Goal: Task Accomplishment & Management: Manage account settings

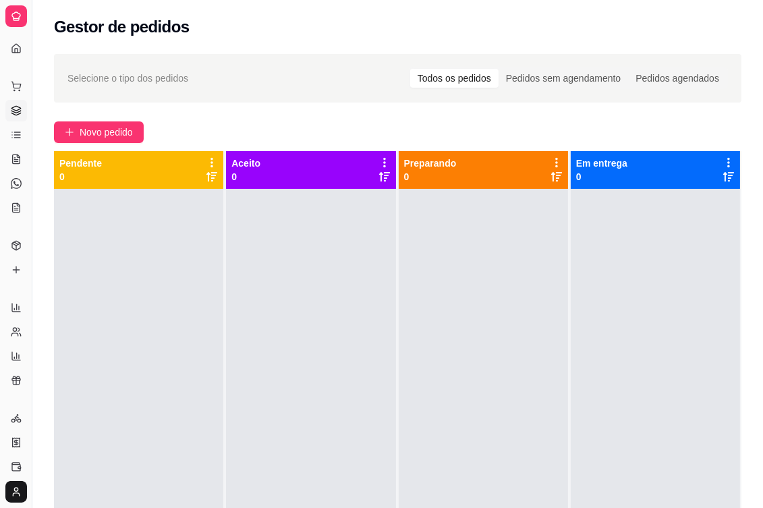
click at [309, 105] on div "Selecione o tipo dos pedidos Todos os pedidos Pedidos sem agendamento Pedidos a…" at bounding box center [397, 360] width 731 height 629
click at [32, 254] on button "Toggle Sidebar" at bounding box center [31, 254] width 11 height 508
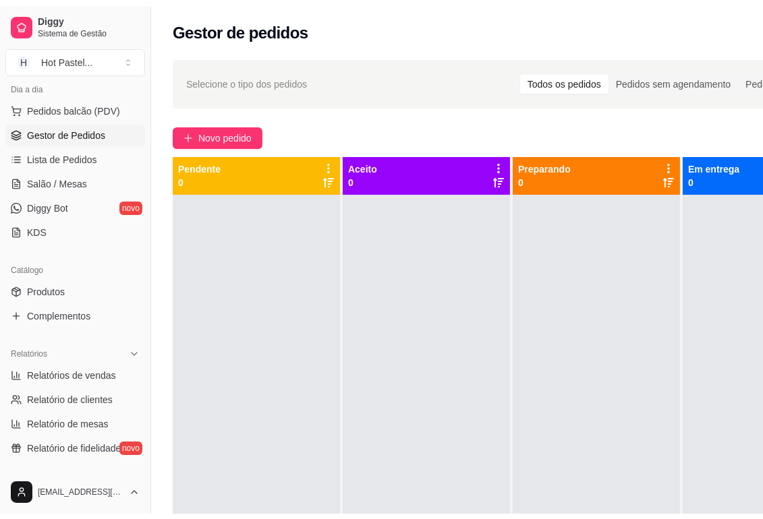
scroll to position [163, 0]
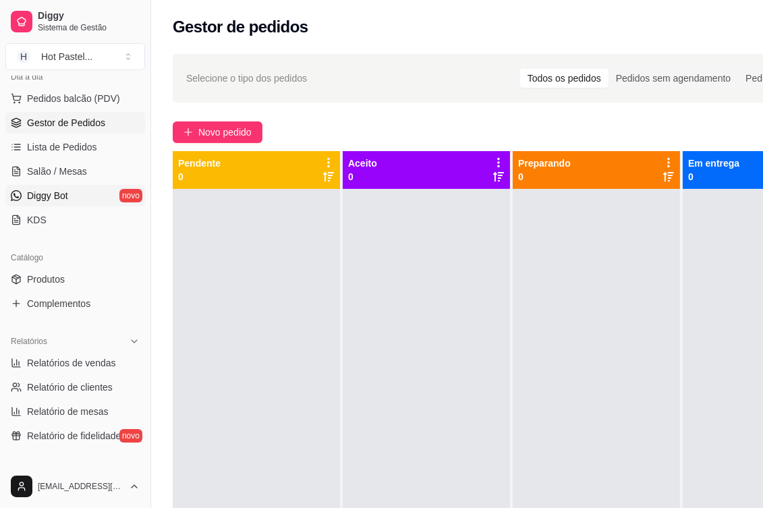
click at [44, 191] on span "Diggy Bot" at bounding box center [47, 195] width 41 height 13
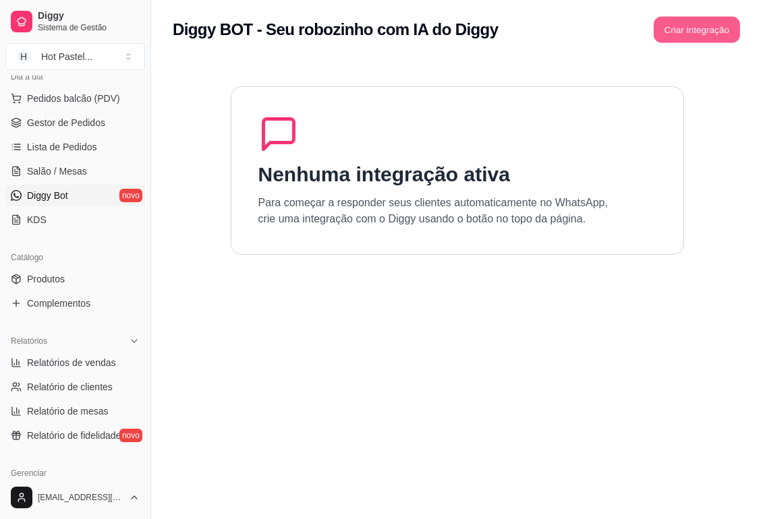
click at [693, 31] on button "Criar integração" at bounding box center [697, 30] width 86 height 26
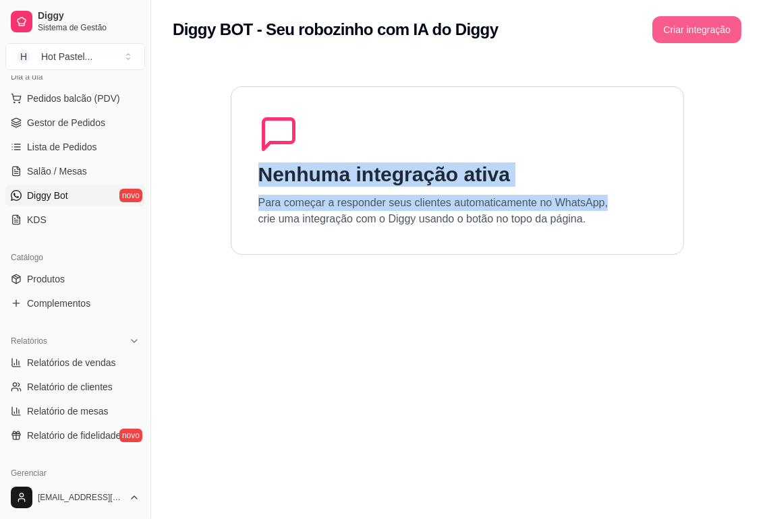
drag, startPoint x: 762, startPoint y: 125, endPoint x: 711, endPoint y: 21, distance: 116.5
click at [711, 21] on div "Diggy BOT - Seu robozinho com IA do Diggy Criar integração Nenhuma integração a…" at bounding box center [457, 297] width 612 height 595
click at [374, 157] on div "Nenhuma integração ativa Para começar a responder seus clientes automaticamente…" at bounding box center [457, 170] width 453 height 169
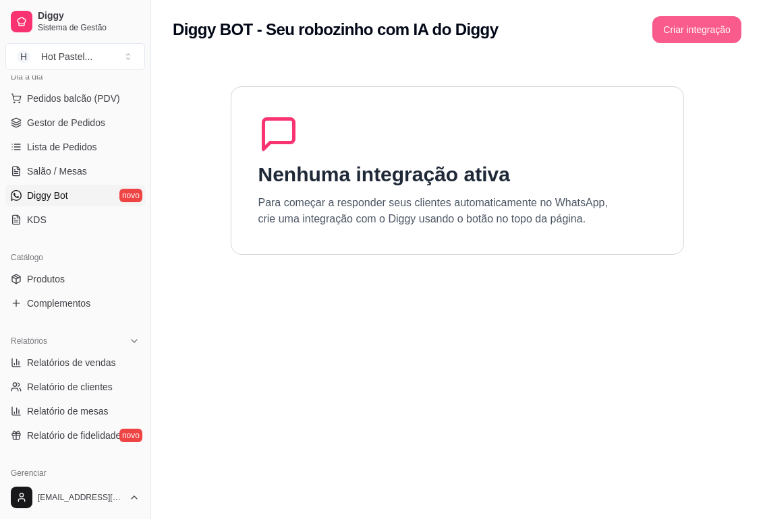
click at [693, 34] on button "Criar integração" at bounding box center [696, 29] width 89 height 27
click at [497, 191] on div "Nenhuma integração ativa Para começar a responder seus clientes automaticamente…" at bounding box center [457, 170] width 453 height 169
click at [478, 184] on h1 "Nenhuma integração ativa" at bounding box center [384, 175] width 252 height 24
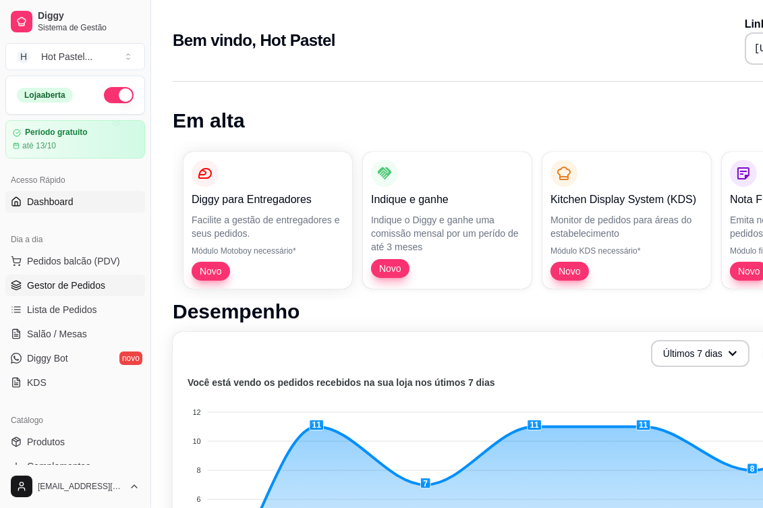
click at [51, 279] on span "Gestor de Pedidos" at bounding box center [66, 285] width 78 height 13
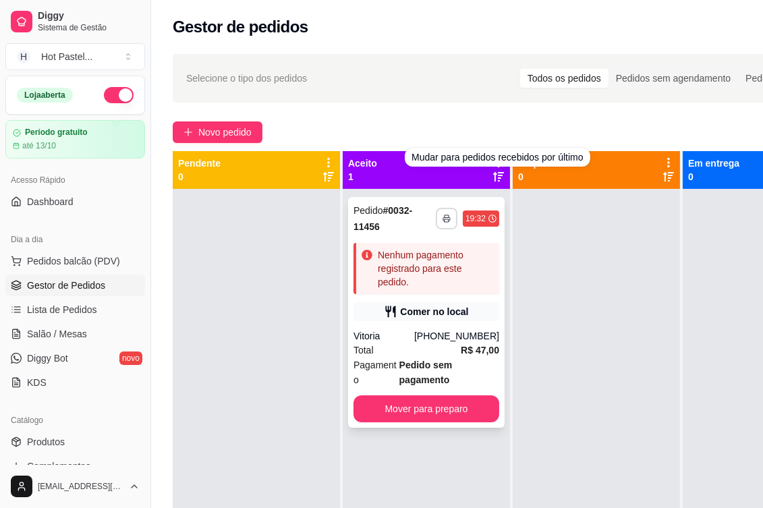
click at [441, 214] on button "button" at bounding box center [447, 219] width 22 height 22
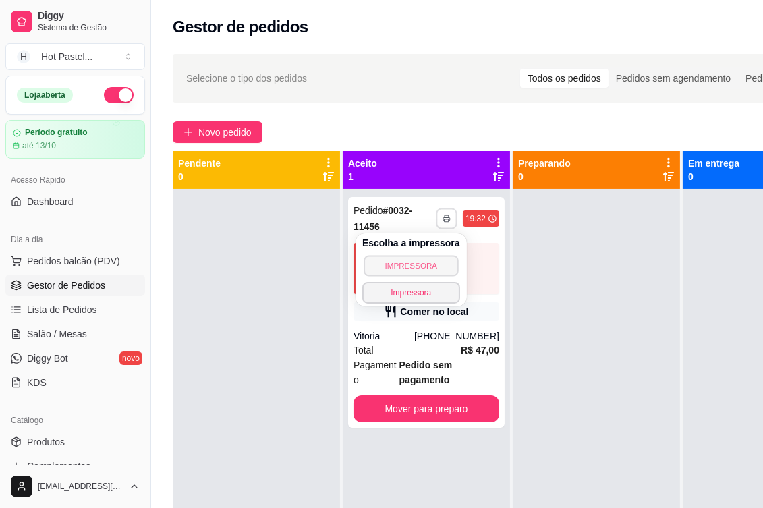
click at [412, 264] on button "IMPRESSORA" at bounding box center [411, 265] width 94 height 21
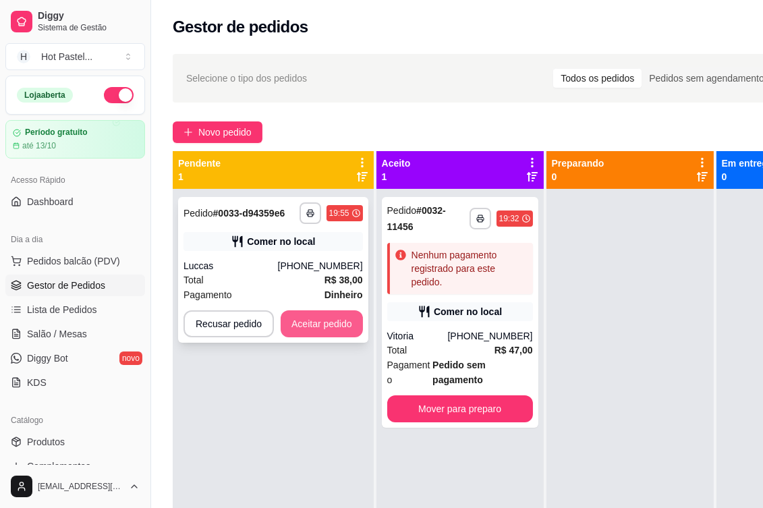
click at [333, 327] on button "Aceitar pedido" at bounding box center [322, 323] width 82 height 27
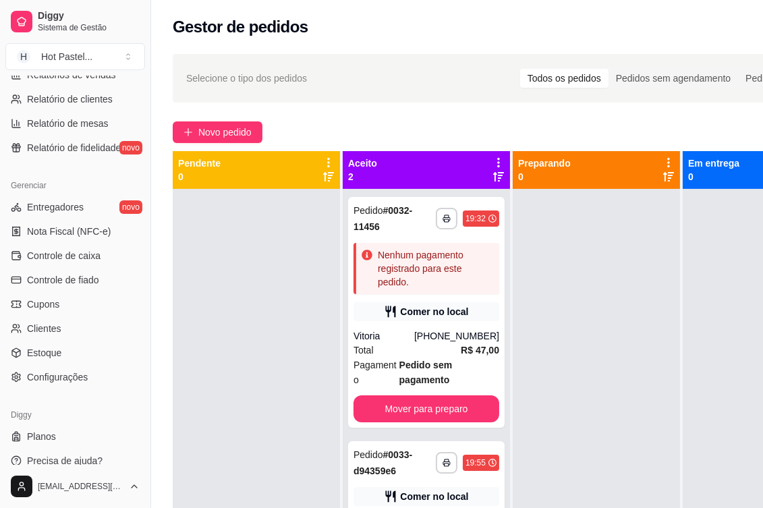
scroll to position [217, 0]
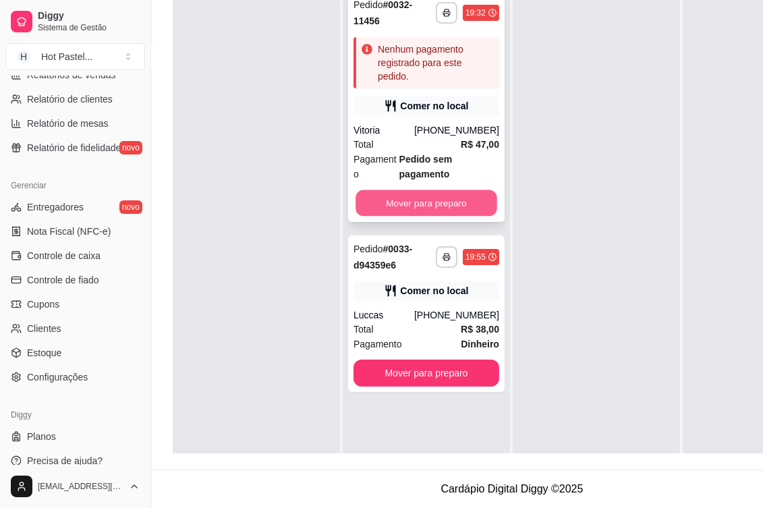
click at [437, 190] on button "Mover para preparo" at bounding box center [427, 203] width 142 height 26
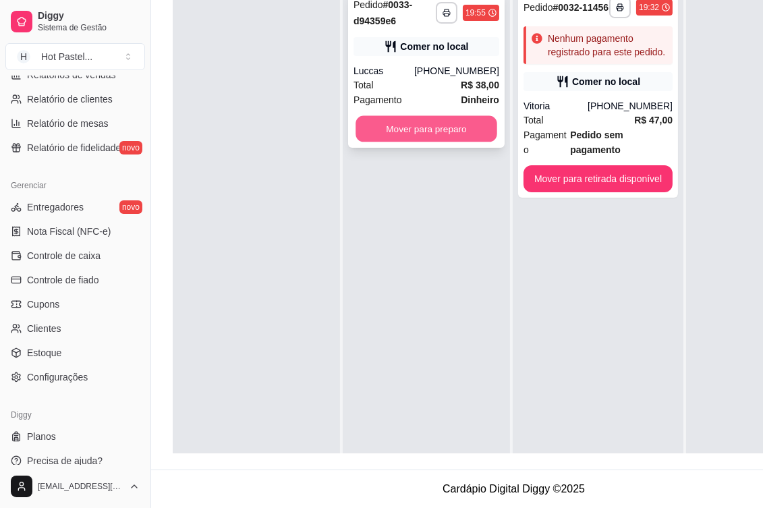
click at [442, 119] on button "Mover para preparo" at bounding box center [427, 129] width 142 height 26
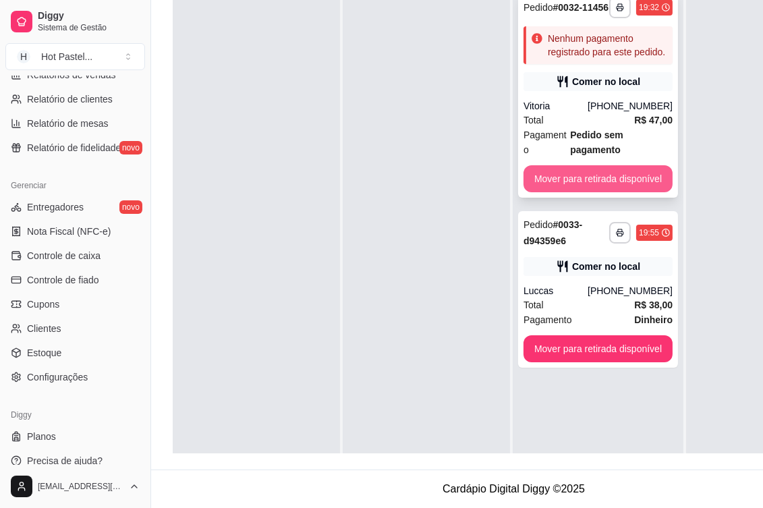
click at [623, 165] on button "Mover para retirada disponível" at bounding box center [598, 178] width 149 height 27
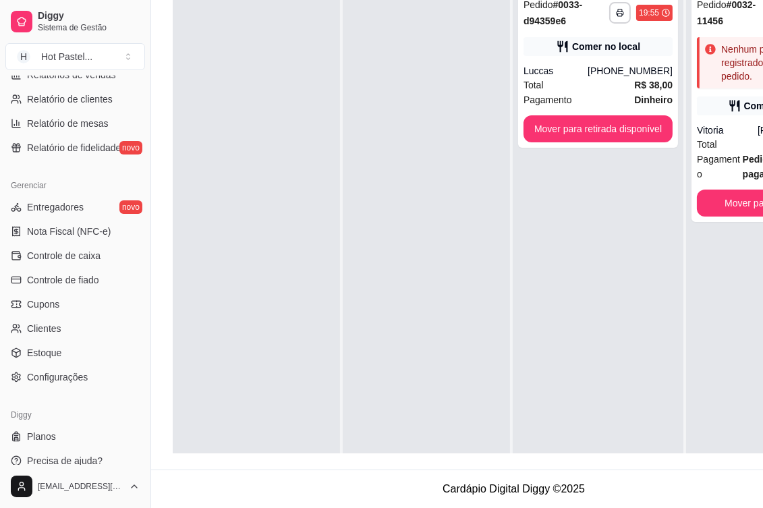
click at [623, 158] on div "**********" at bounding box center [598, 237] width 171 height 508
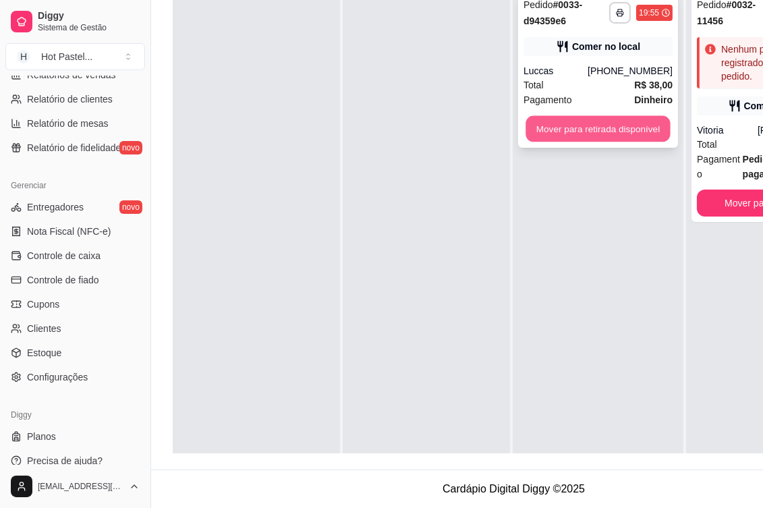
click at [623, 124] on button "Mover para retirada disponível" at bounding box center [598, 129] width 144 height 26
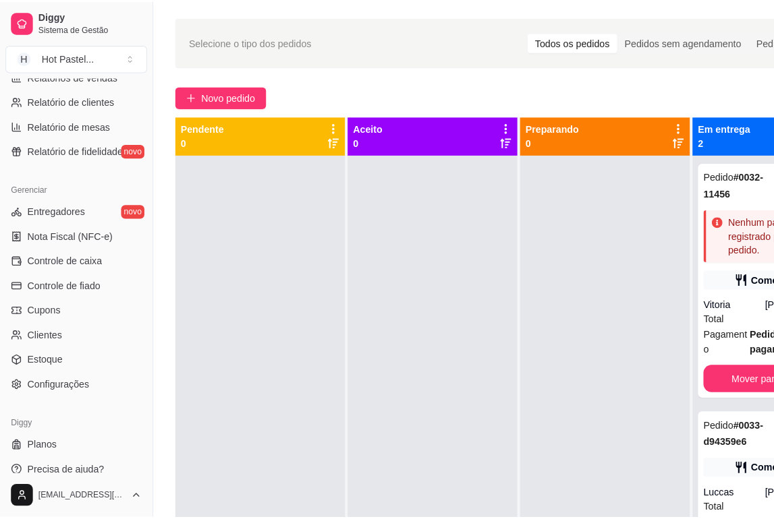
scroll to position [0, 0]
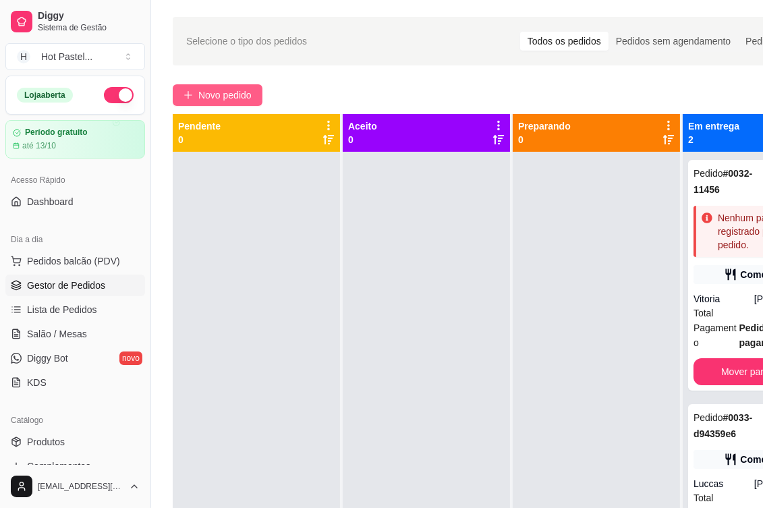
click at [181, 90] on button "Novo pedido" at bounding box center [218, 95] width 90 height 22
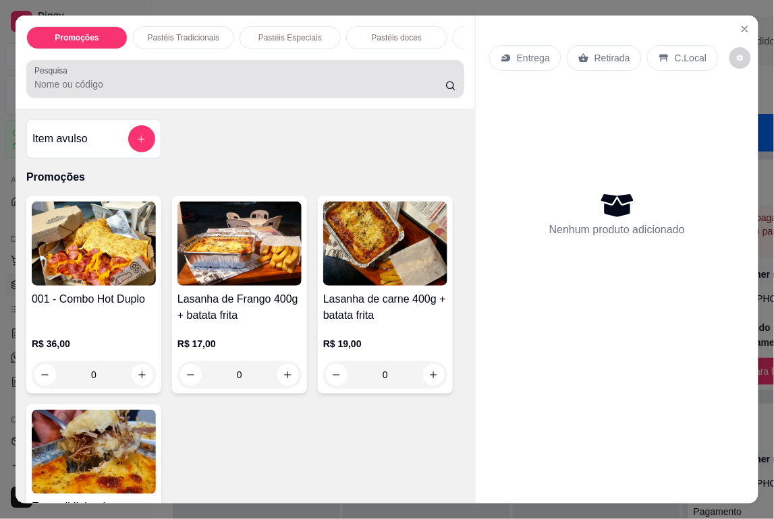
click at [291, 88] on input "Pesquisa" at bounding box center [240, 84] width 412 height 13
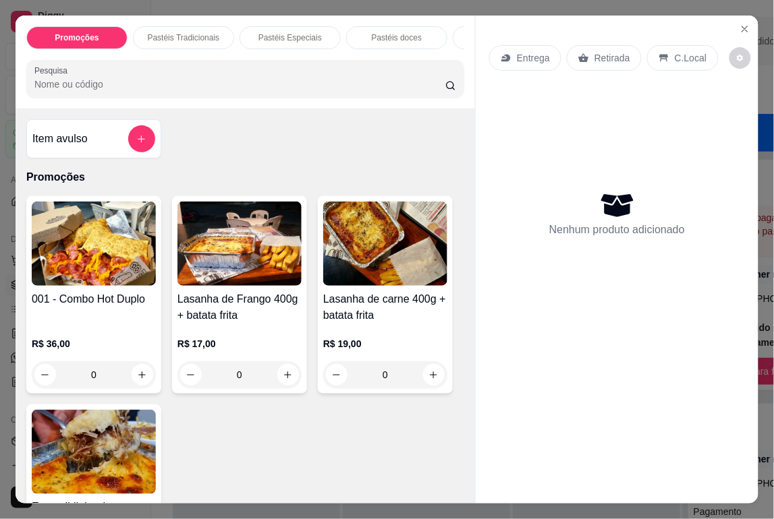
click at [144, 91] on input "Pesquisa" at bounding box center [240, 84] width 412 height 13
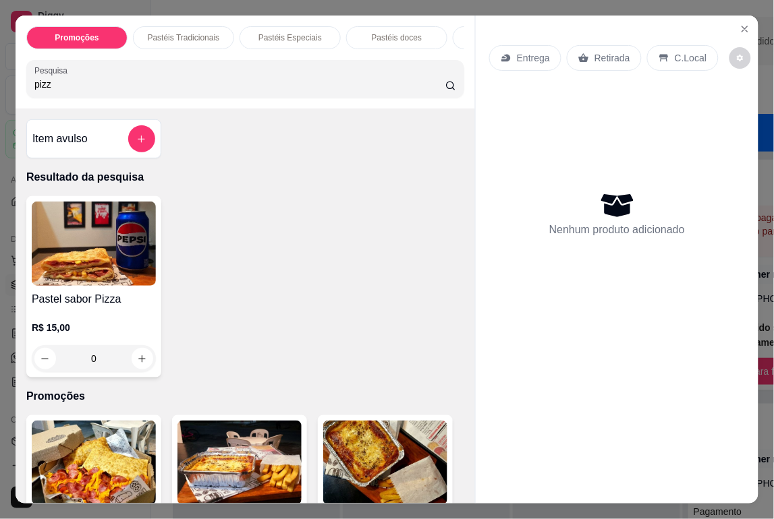
type input "pizz"
click at [69, 270] on img at bounding box center [94, 244] width 124 height 84
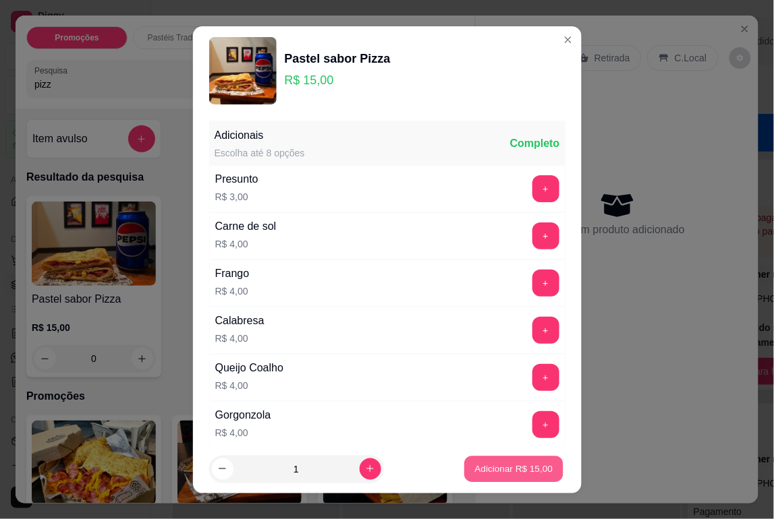
click at [505, 474] on p "Adicionar R$ 15,00" at bounding box center [514, 469] width 78 height 13
type input "1"
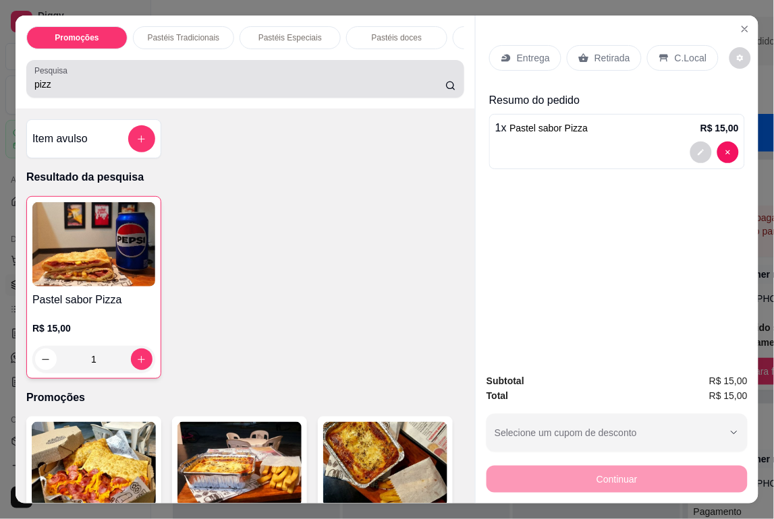
click at [165, 82] on div "pizz" at bounding box center [245, 78] width 422 height 27
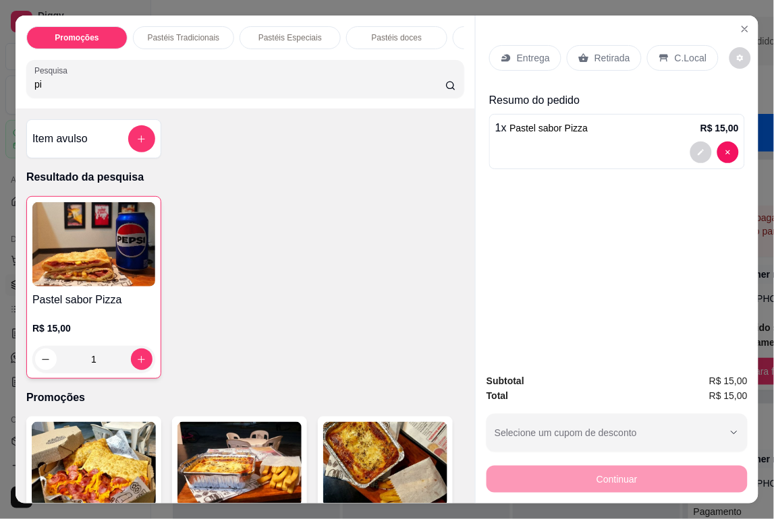
type input "p"
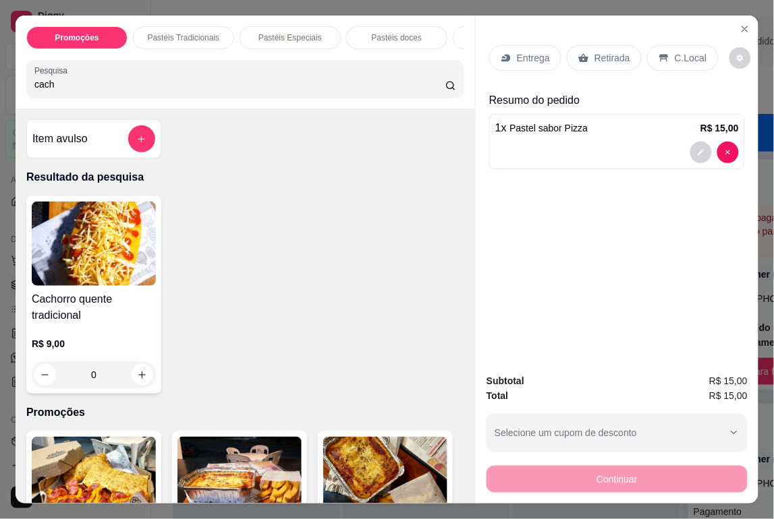
type input "cach"
click at [101, 310] on h4 "Cachorro quente tradicional" at bounding box center [94, 307] width 124 height 32
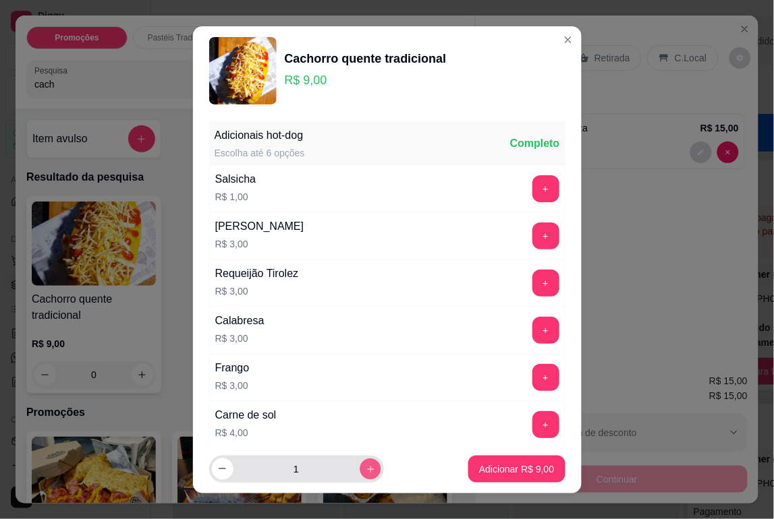
click at [360, 470] on button "increase-product-quantity" at bounding box center [370, 469] width 21 height 21
type input "2"
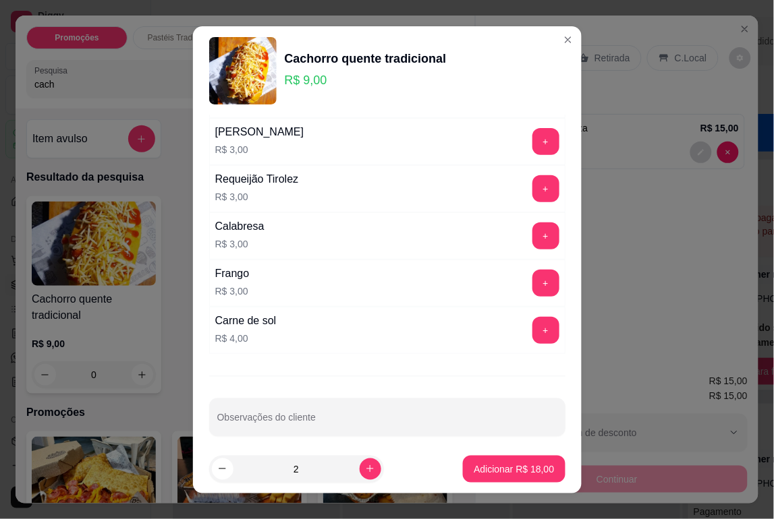
scroll to position [105, 0]
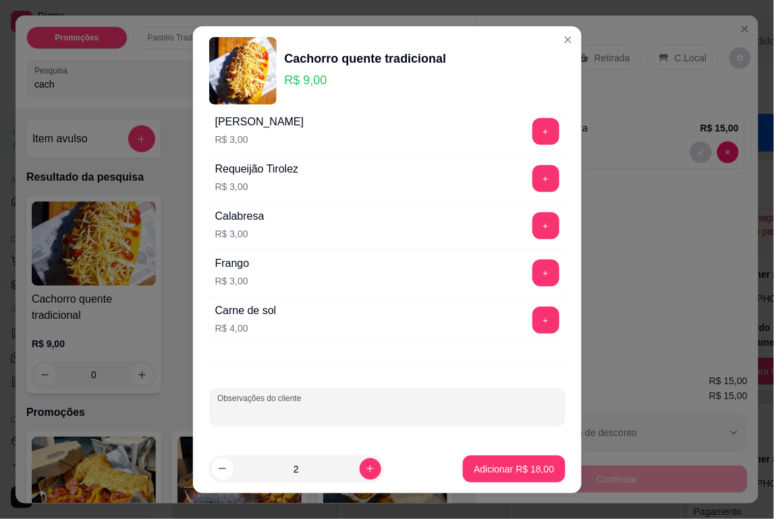
click at [362, 417] on input "Observações do cliente" at bounding box center [387, 412] width 340 height 13
type input "SEM MILHO"
click at [501, 464] on p "Adicionar R$ 18,00" at bounding box center [514, 469] width 80 height 13
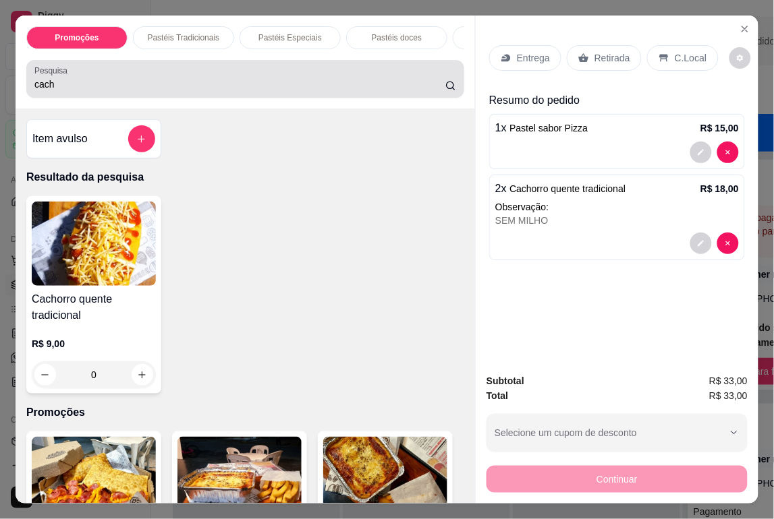
click at [91, 91] on input "cach" at bounding box center [240, 84] width 412 height 13
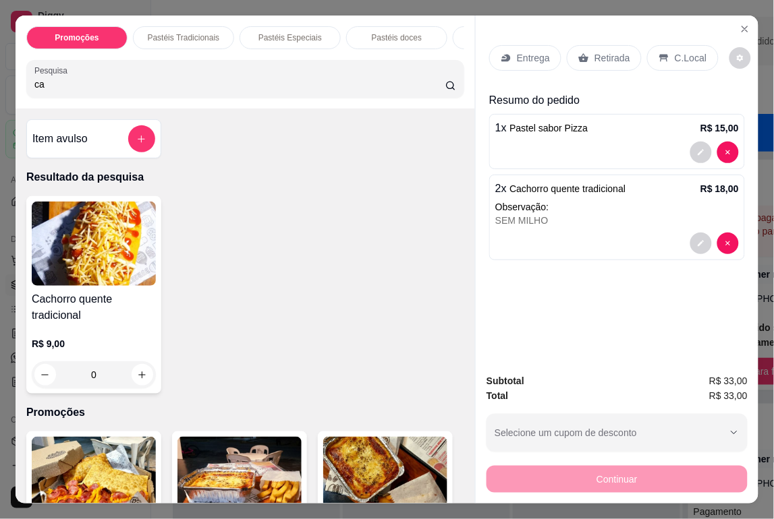
type input "c"
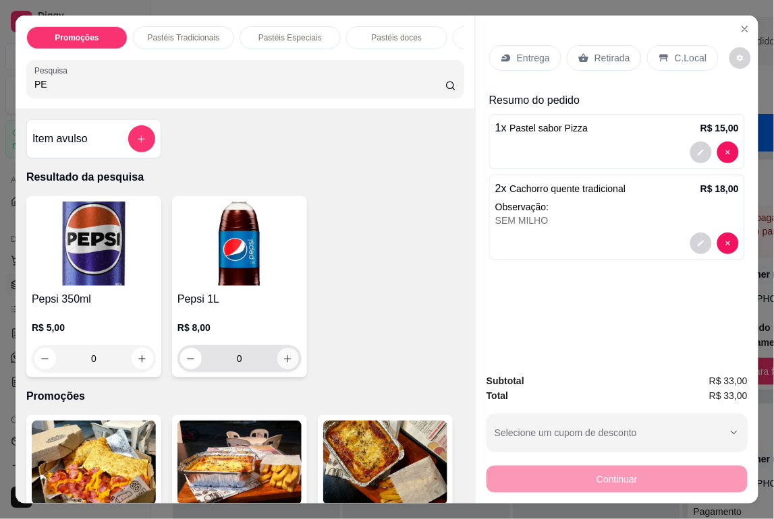
type input "PE"
click at [283, 363] on icon "increase-product-quantity" at bounding box center [288, 359] width 10 height 10
type input "1"
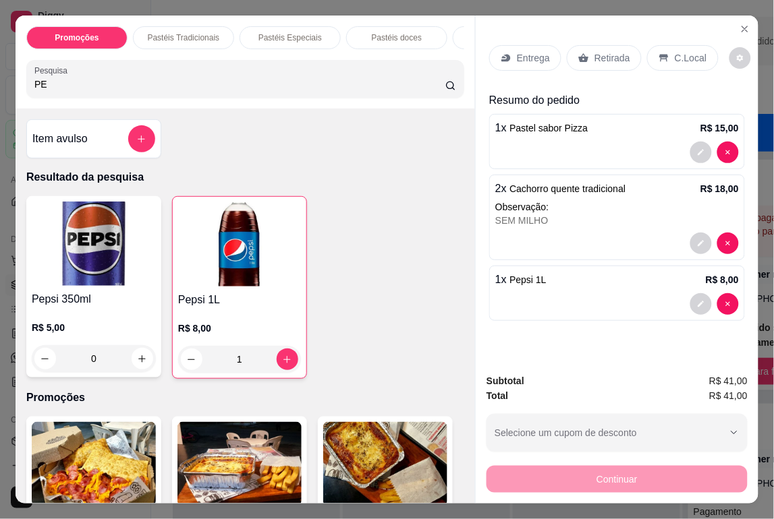
click at [623, 63] on div "Retirada" at bounding box center [604, 58] width 75 height 26
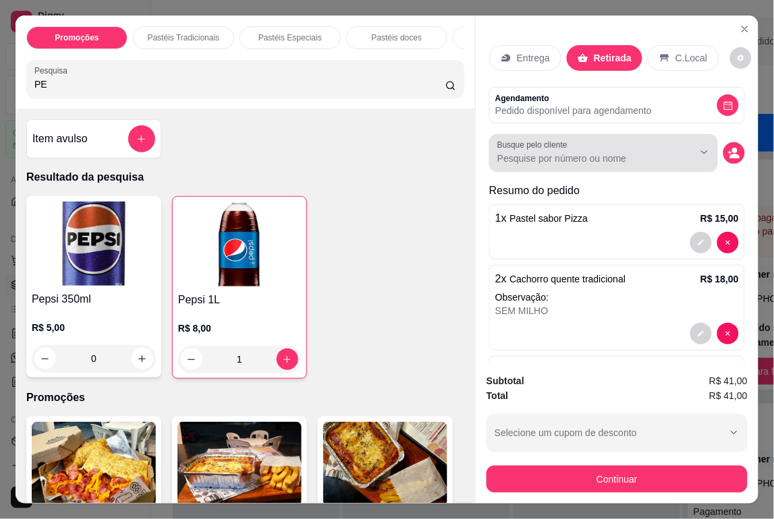
click at [602, 145] on div at bounding box center [603, 153] width 213 height 27
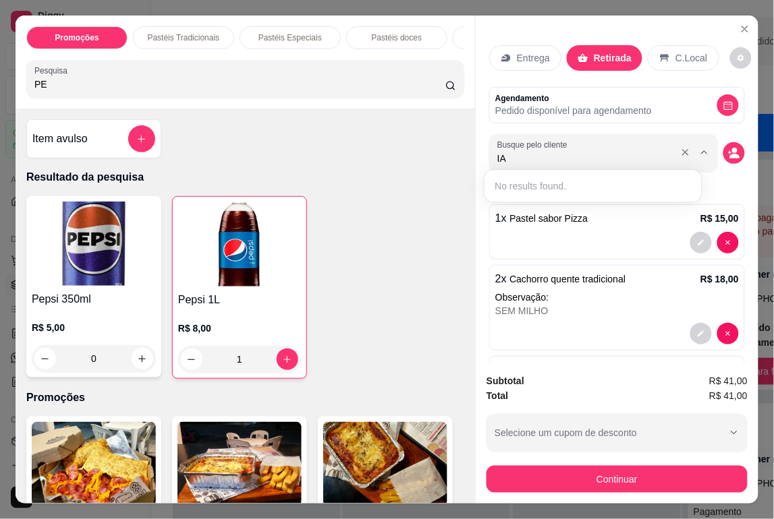
type input "I"
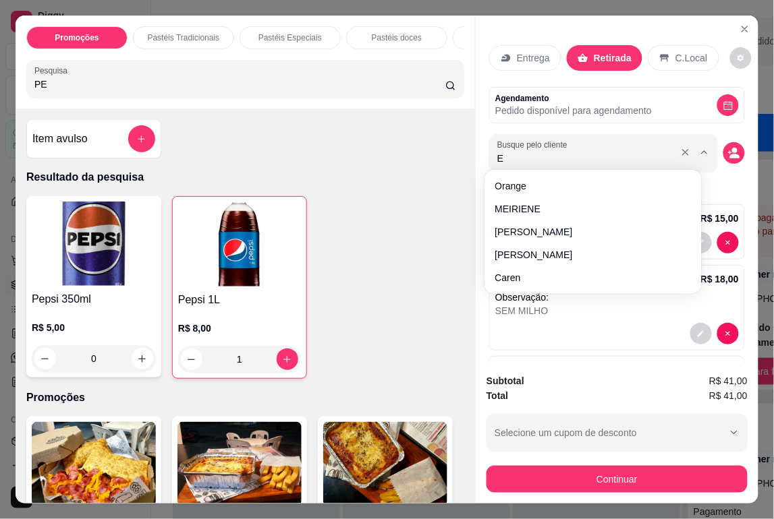
type input "EM"
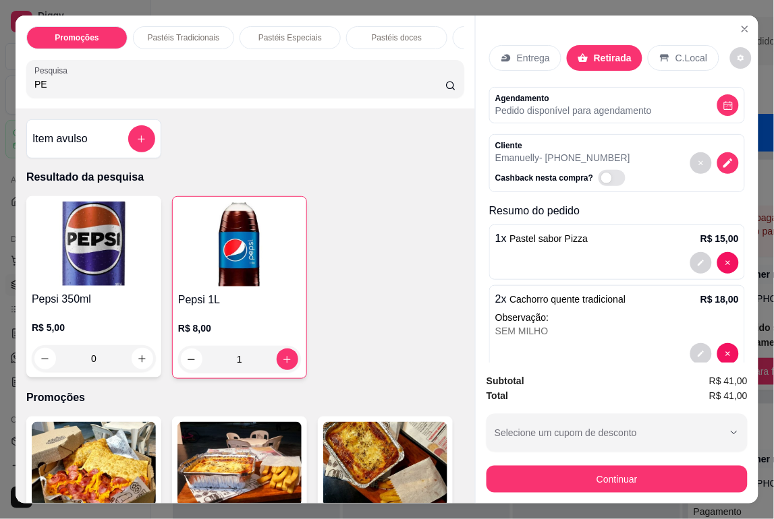
click at [361, 203] on div "Pepsi 350ml R$ 5,00 0 Pepsi 1L R$ 8,00 1" at bounding box center [245, 287] width 438 height 183
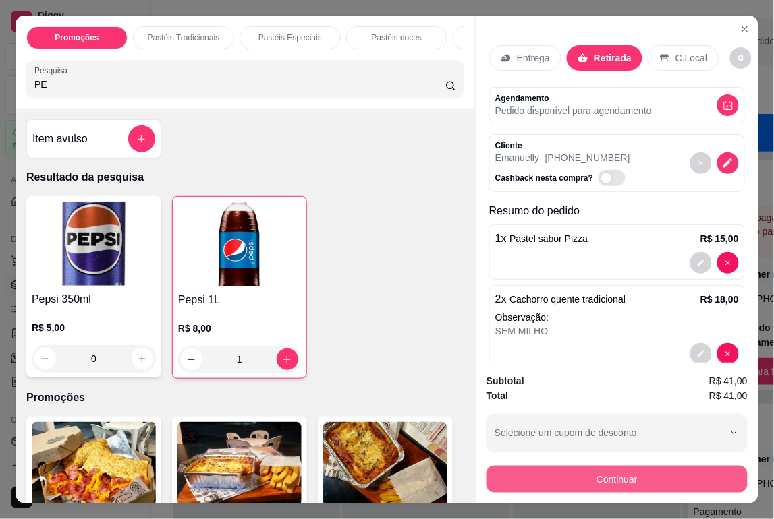
click at [623, 474] on button "Continuar" at bounding box center [616, 479] width 261 height 27
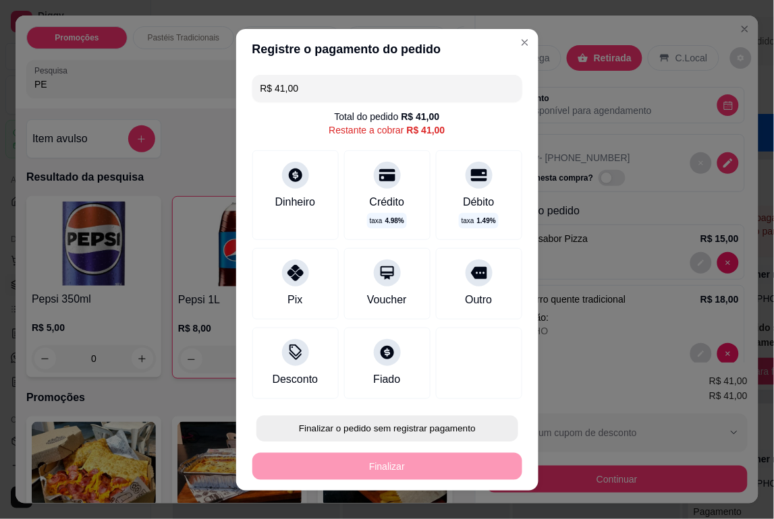
click at [440, 422] on button "Finalizar o pedido sem registrar pagamento" at bounding box center [387, 429] width 262 height 26
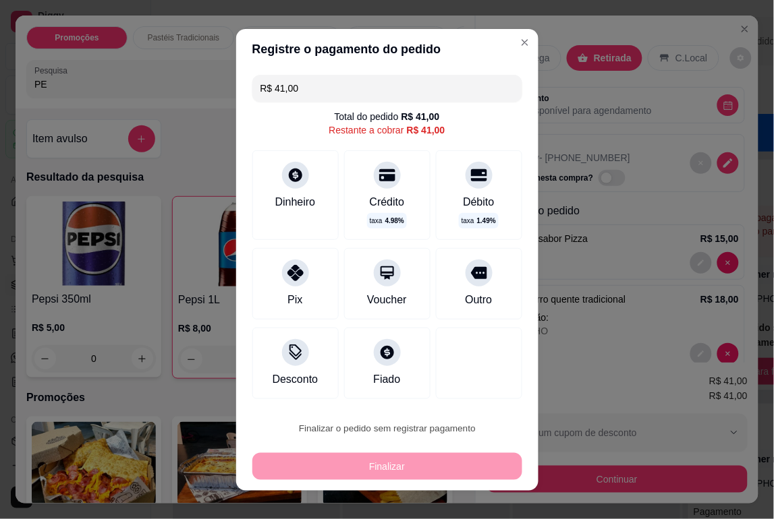
click at [468, 391] on button "Confirmar" at bounding box center [463, 391] width 48 height 20
type input "0"
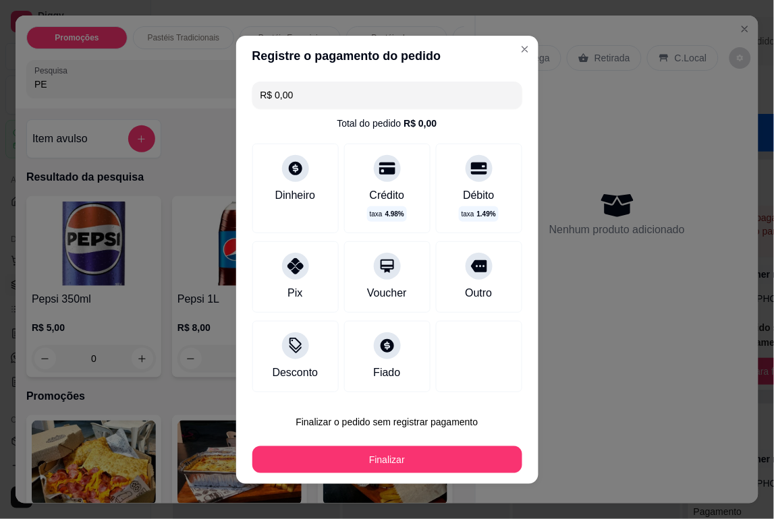
type input "R$ 0,00"
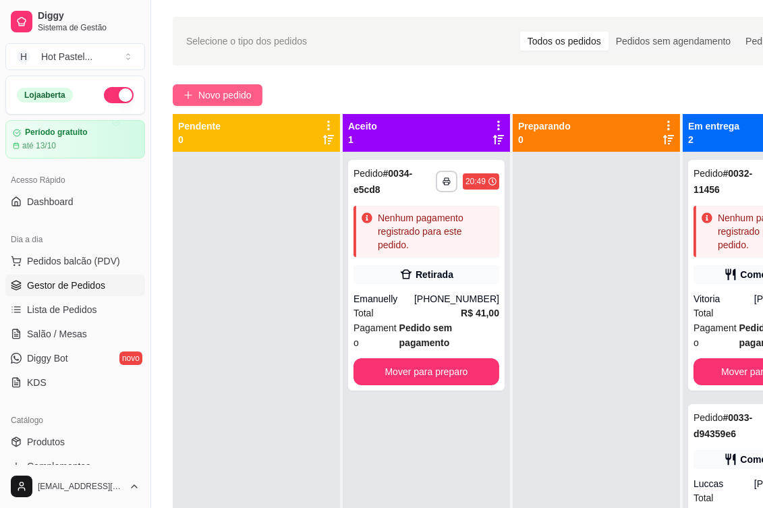
click at [254, 89] on button "Novo pedido" at bounding box center [218, 95] width 90 height 22
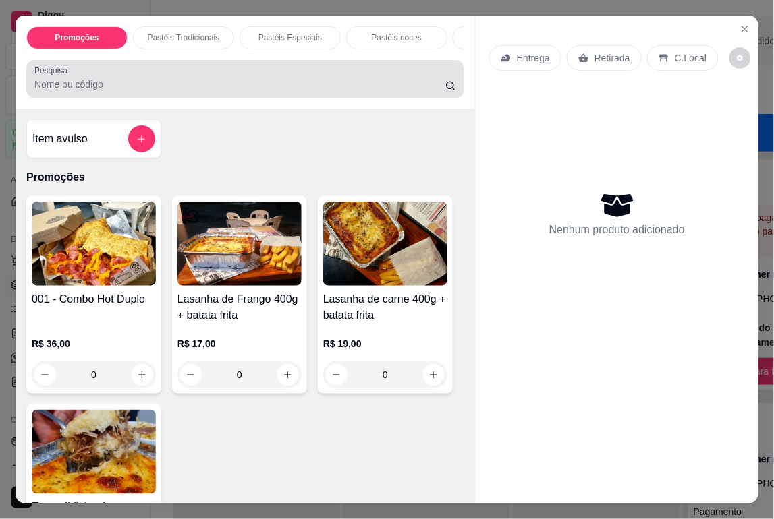
click at [177, 76] on div at bounding box center [245, 78] width 422 height 27
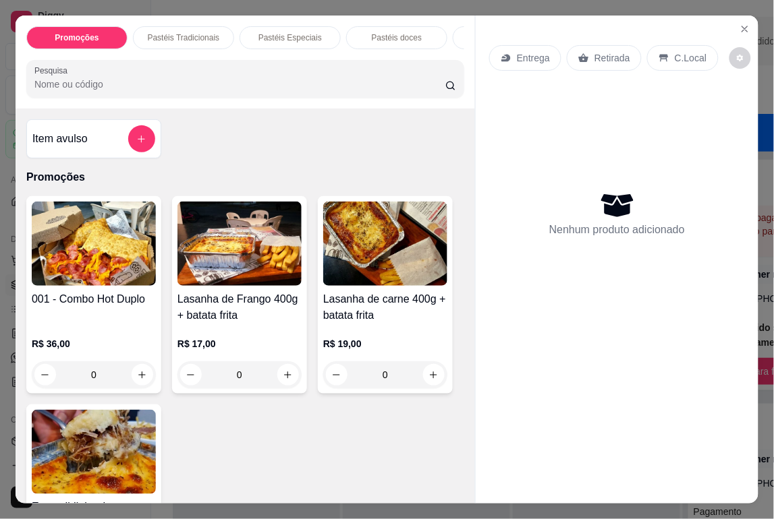
type input "C"
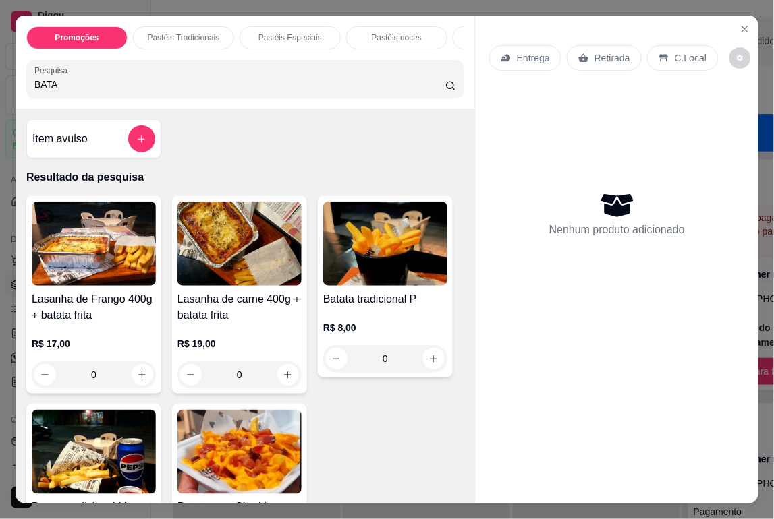
type input "BATA"
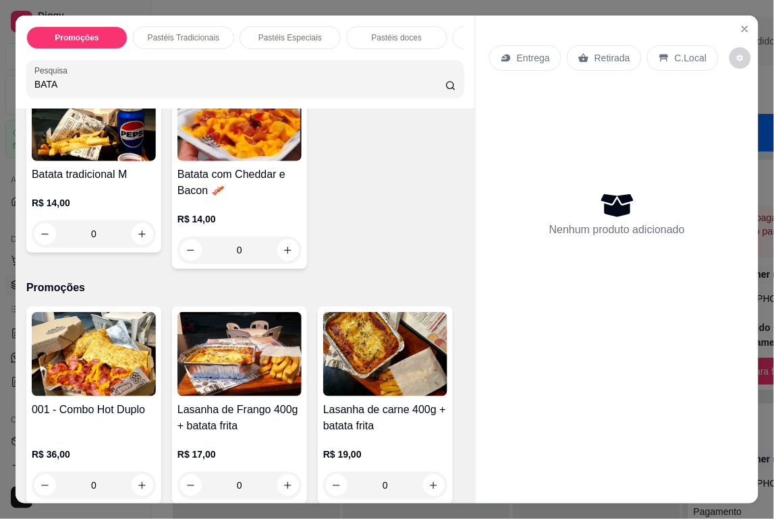
scroll to position [343, 0]
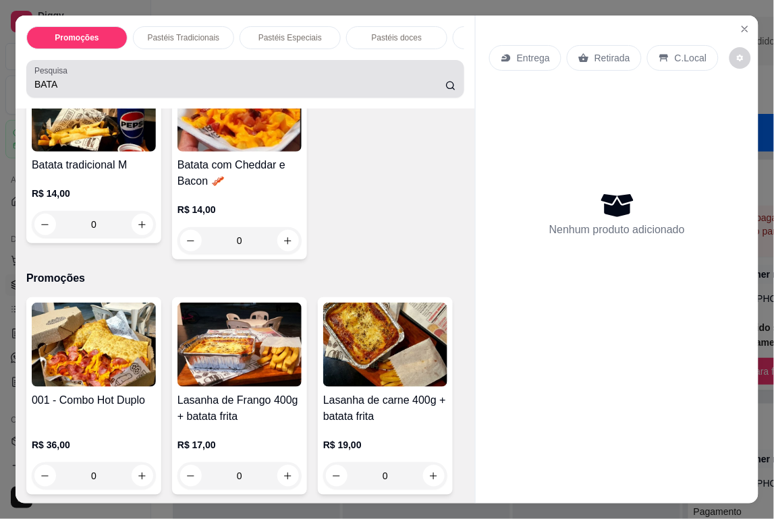
click at [234, 90] on input "BATA" at bounding box center [240, 84] width 412 height 13
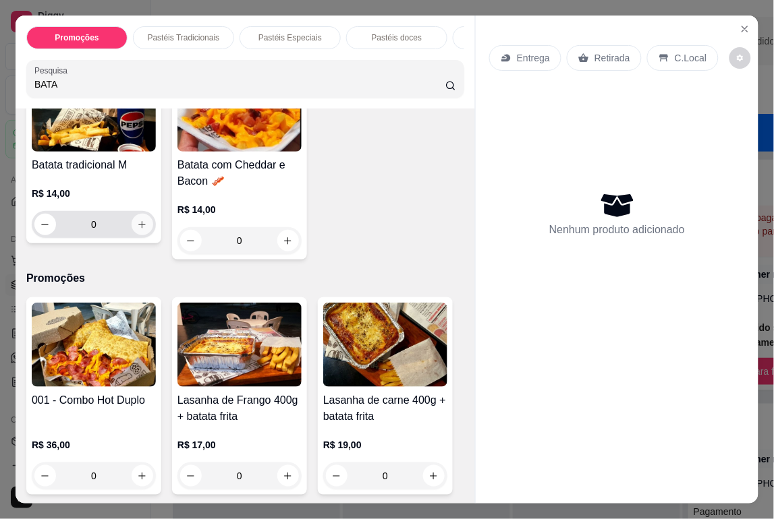
click at [137, 227] on icon "increase-product-quantity" at bounding box center [142, 225] width 10 height 10
type input "1"
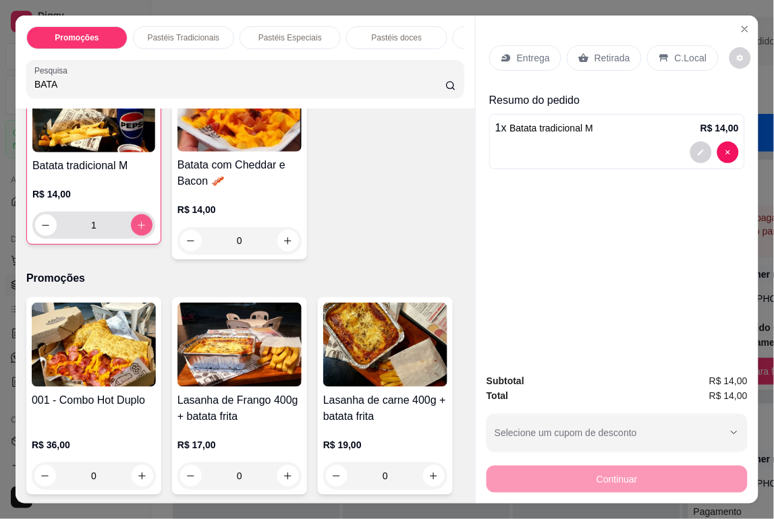
scroll to position [344, 0]
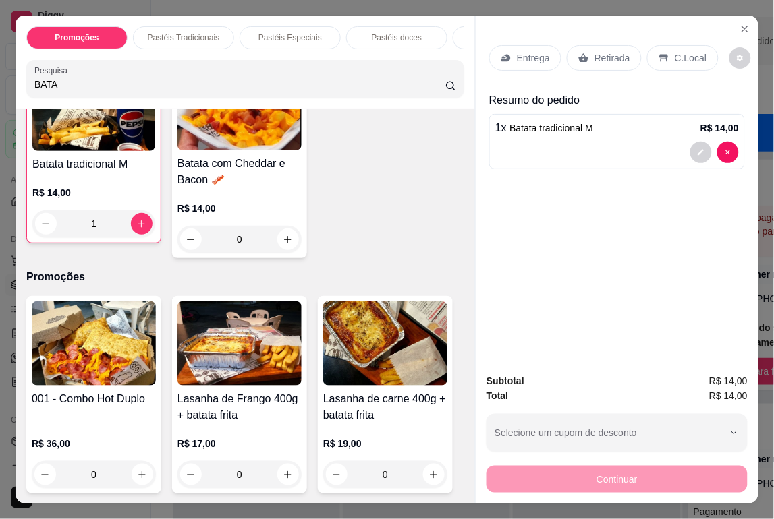
click at [621, 57] on p "Retirada" at bounding box center [612, 57] width 36 height 13
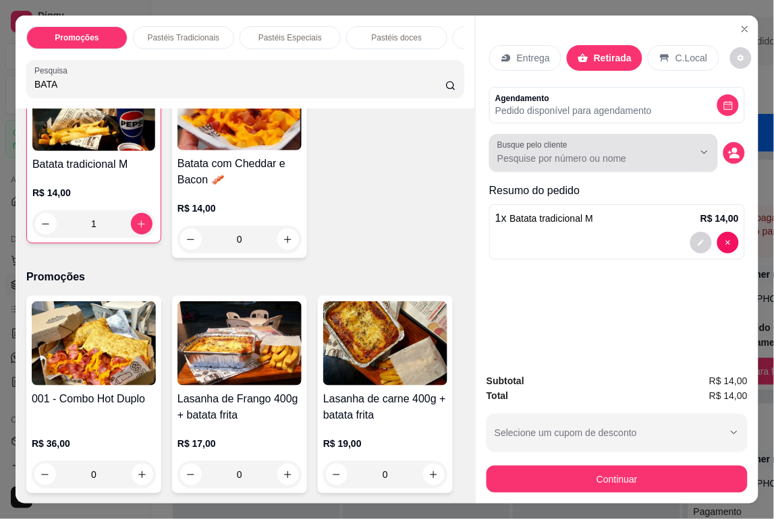
click at [583, 144] on div at bounding box center [603, 153] width 213 height 27
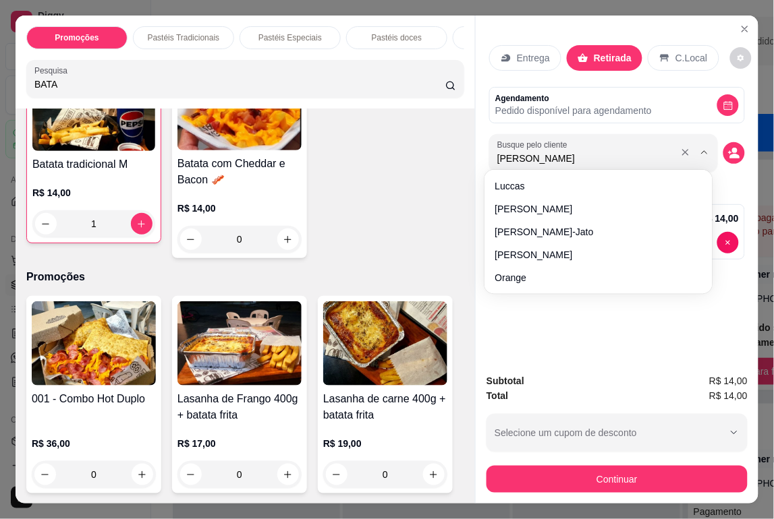
type input "LUCAS"
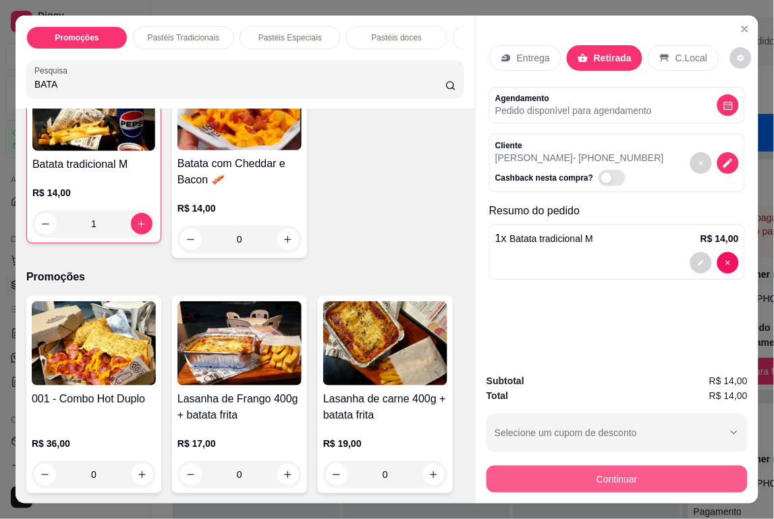
click at [677, 466] on button "Continuar" at bounding box center [616, 479] width 261 height 27
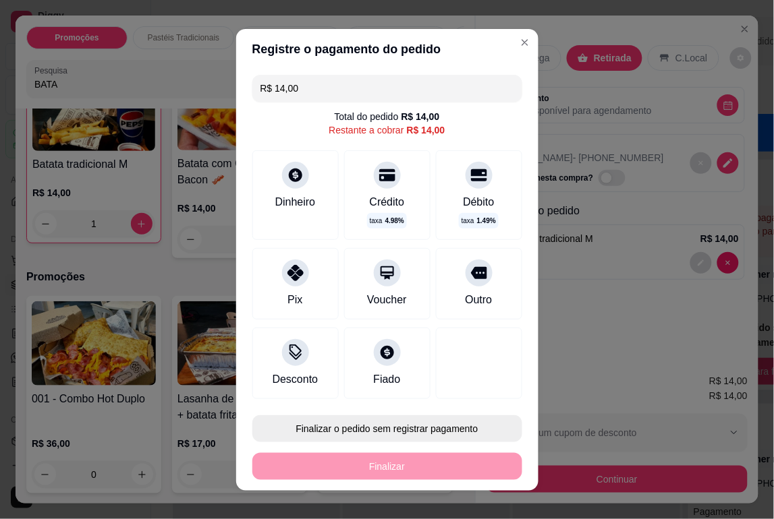
click at [353, 423] on button "Finalizar o pedido sem registrar pagamento" at bounding box center [387, 429] width 270 height 27
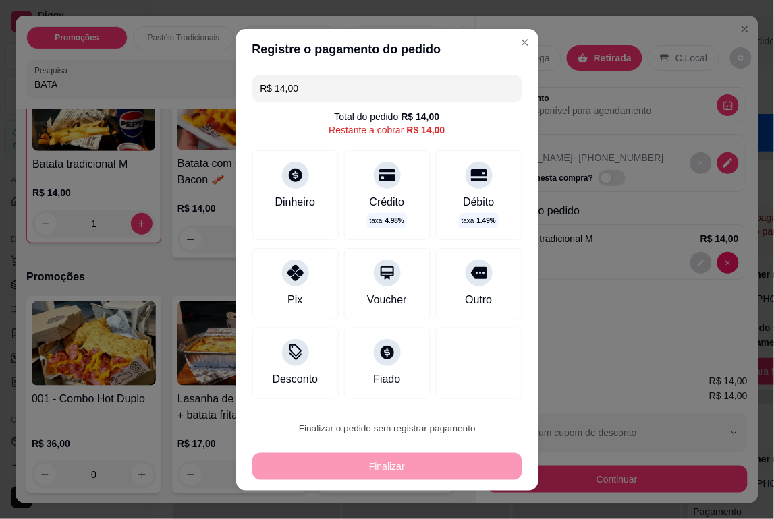
click at [453, 391] on button "Confirmar" at bounding box center [465, 391] width 50 height 21
type input "0"
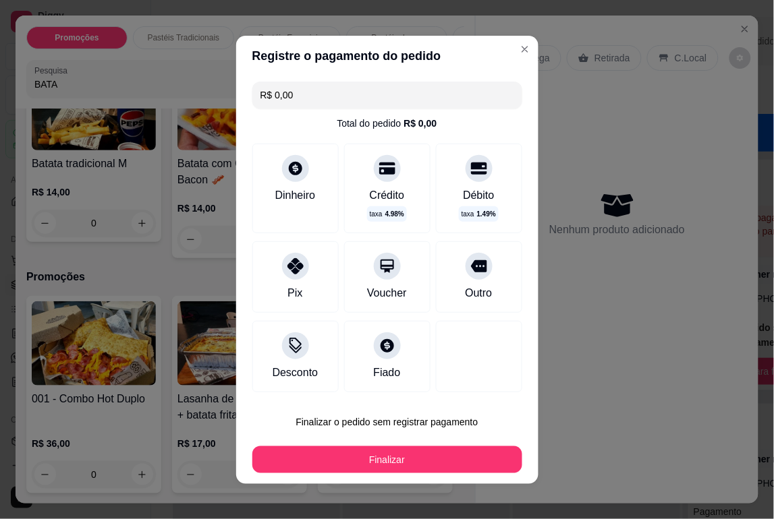
type input "R$ 0,00"
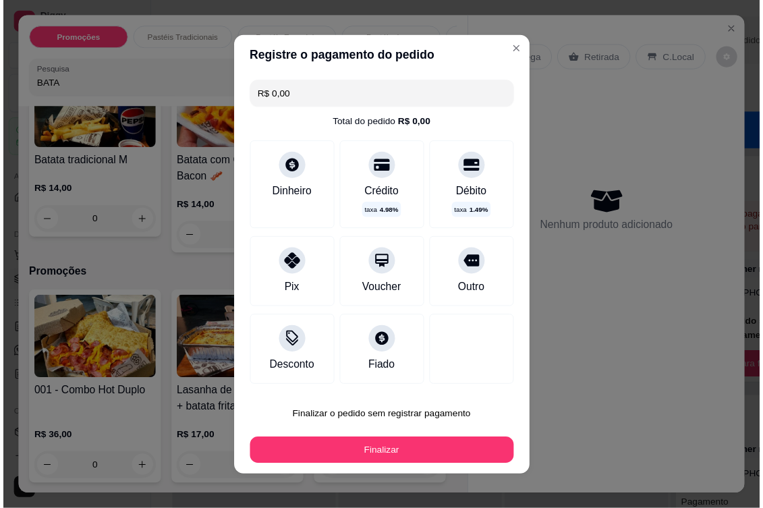
scroll to position [343, 0]
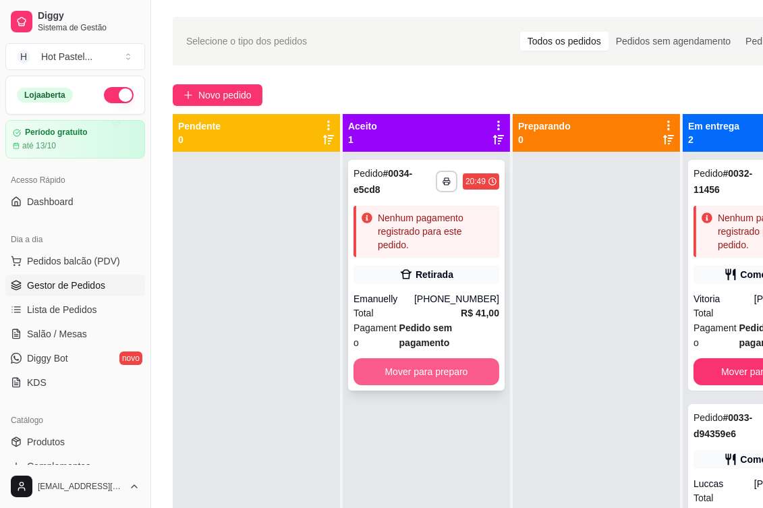
click at [464, 374] on button "Mover para preparo" at bounding box center [427, 371] width 146 height 27
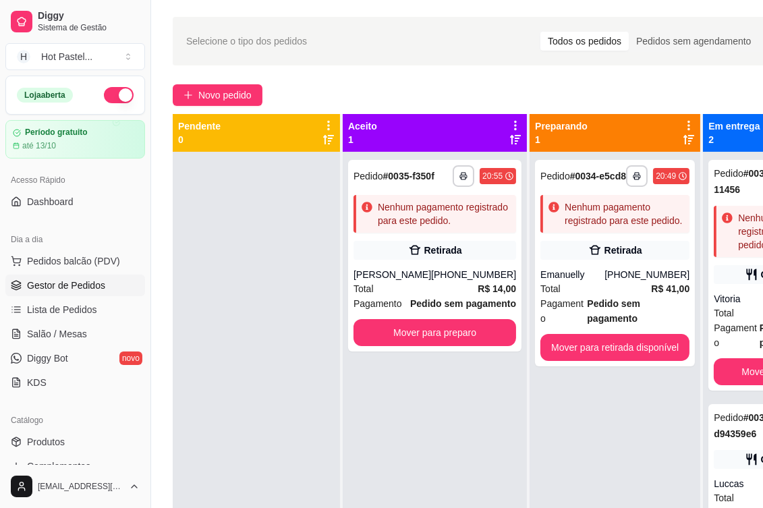
click at [419, 76] on div "**********" at bounding box center [522, 323] width 742 height 629
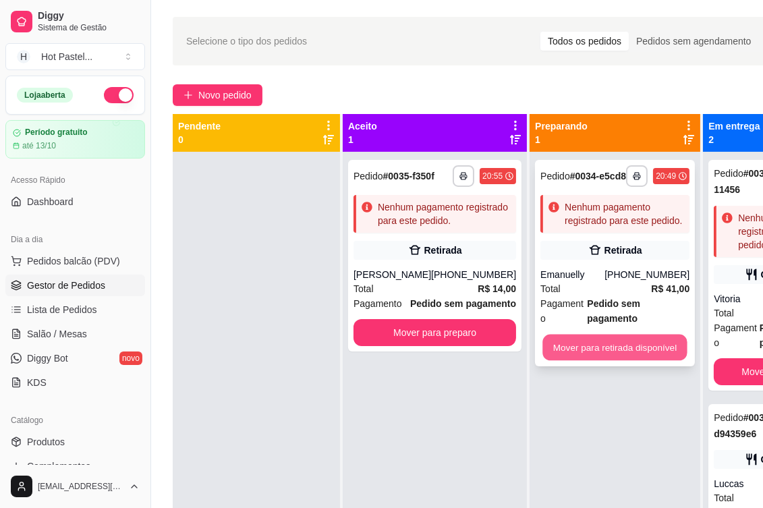
click at [622, 345] on button "Mover para retirada disponível" at bounding box center [614, 348] width 144 height 26
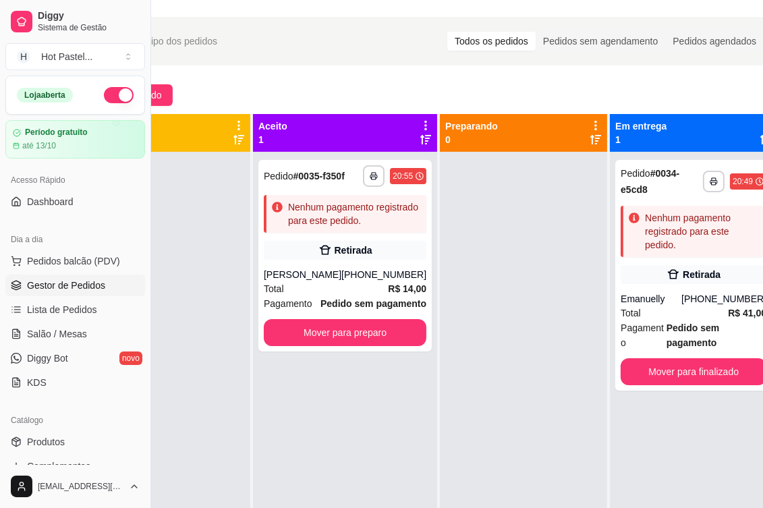
scroll to position [37, 119]
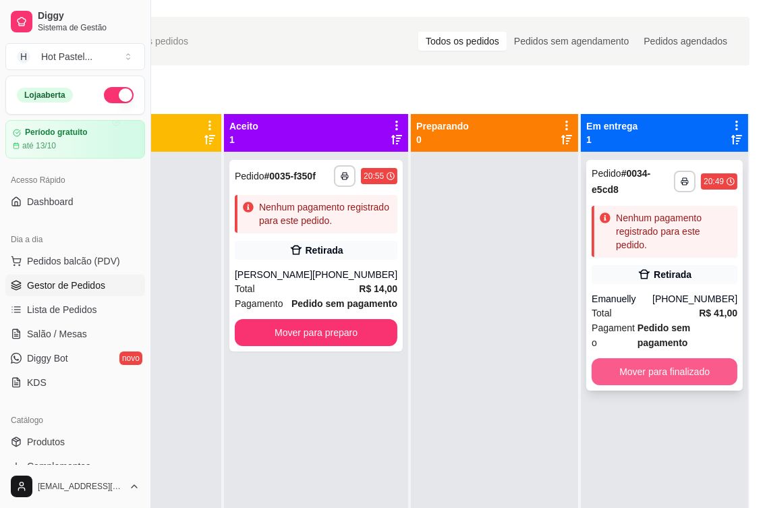
click at [666, 383] on button "Mover para finalizado" at bounding box center [665, 371] width 146 height 27
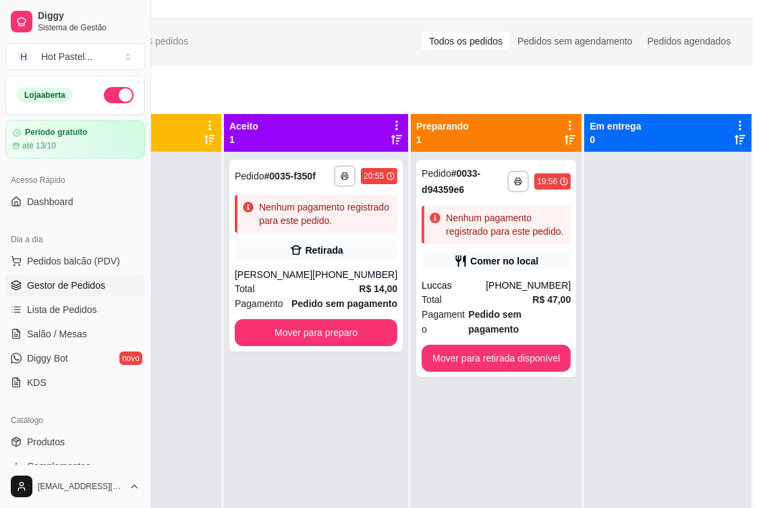
click at [246, 88] on div "Novo pedido" at bounding box center [403, 95] width 699 height 22
click at [180, 264] on div at bounding box center [137, 406] width 167 height 508
click at [167, 132] on div "Pendente 0" at bounding box center [137, 132] width 157 height 27
click at [179, 463] on div at bounding box center [137, 406] width 167 height 508
click at [171, 130] on div "Pendente 0" at bounding box center [137, 132] width 157 height 27
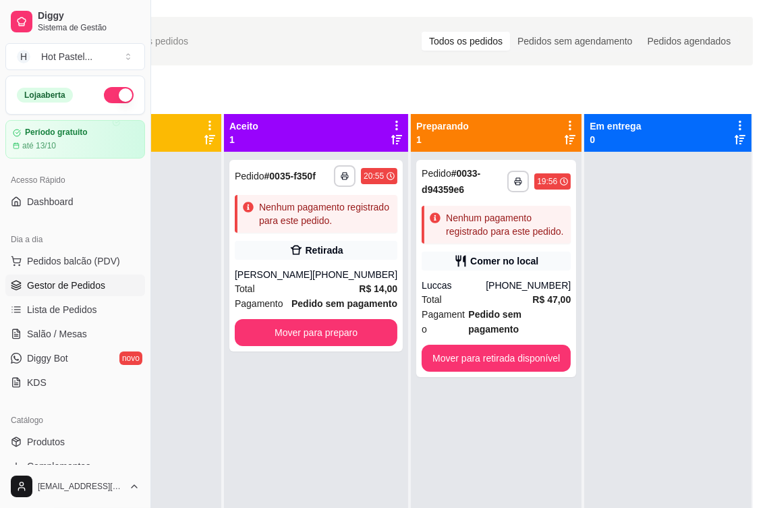
click at [171, 130] on div "Pendente 0" at bounding box center [137, 132] width 157 height 27
click at [159, 96] on div "Novo pedido" at bounding box center [403, 95] width 699 height 22
click at [56, 18] on span "Diggy" at bounding box center [89, 16] width 102 height 12
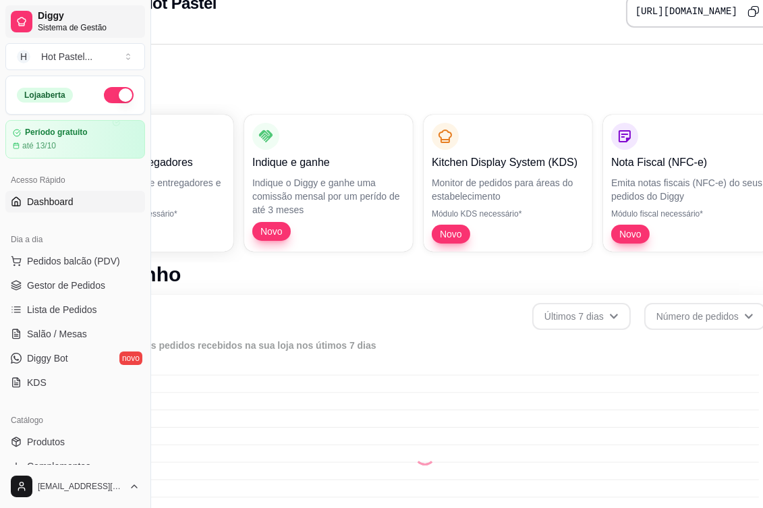
scroll to position [0, 119]
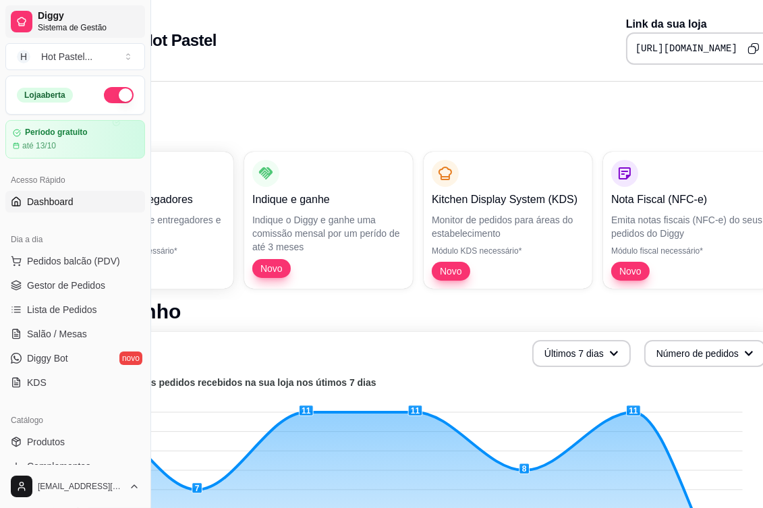
click at [56, 18] on span "Diggy" at bounding box center [89, 16] width 102 height 12
click at [76, 306] on span "Lista de Pedidos" at bounding box center [62, 309] width 70 height 13
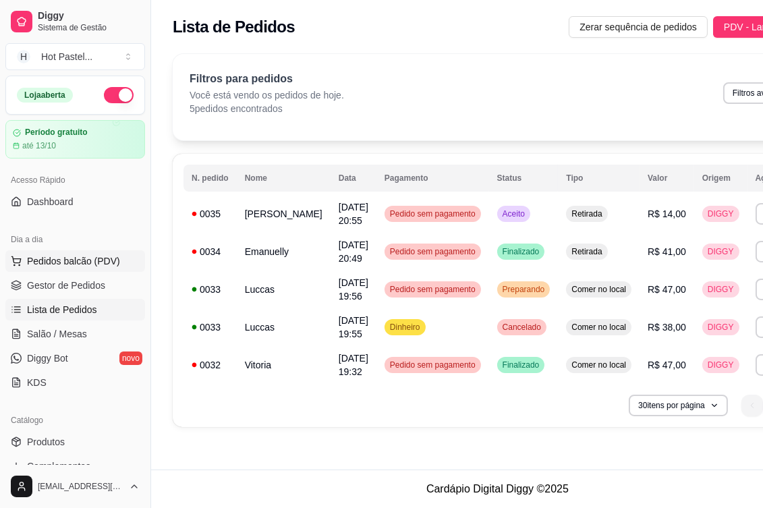
click at [76, 264] on span "Pedidos balcão (PDV)" at bounding box center [73, 260] width 93 height 13
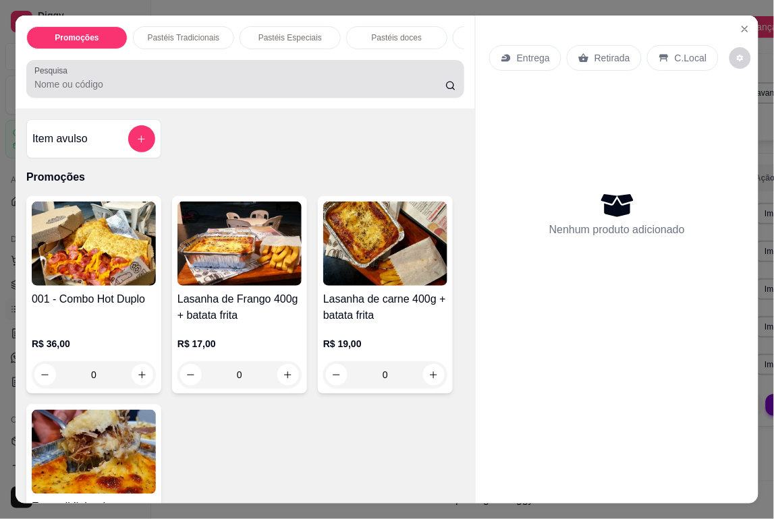
click at [102, 82] on div at bounding box center [245, 78] width 422 height 27
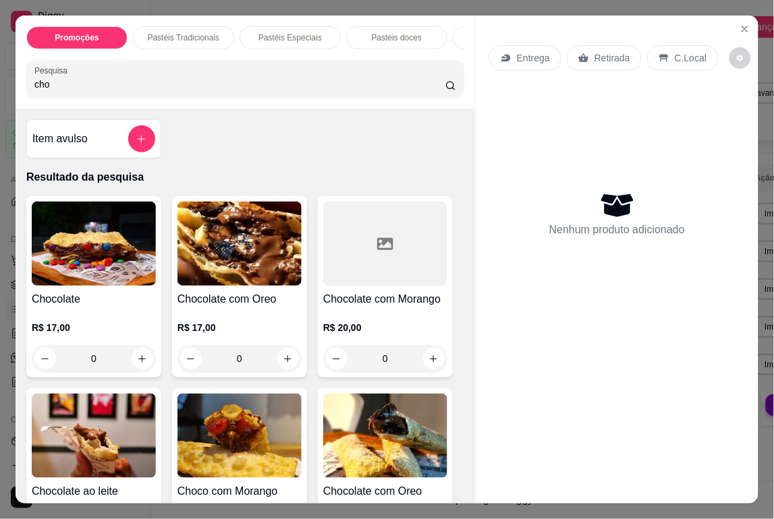
type input "cho"
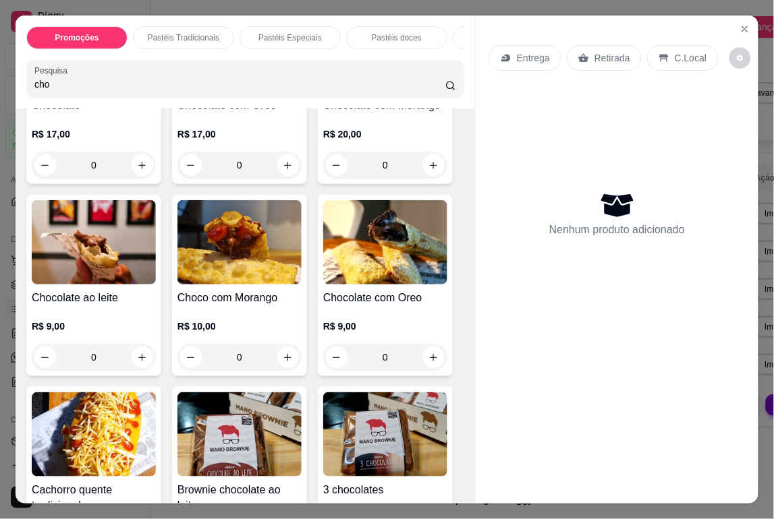
scroll to position [194, 0]
click at [136, 349] on div "0" at bounding box center [93, 357] width 119 height 27
click at [139, 361] on icon "increase-product-quantity" at bounding box center [142, 357] width 7 height 7
type input "1"
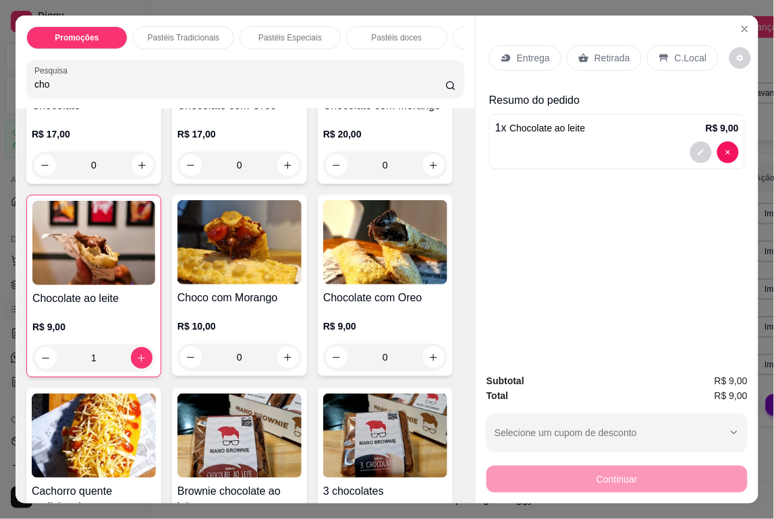
click at [345, 373] on div "Chocolate R$ 17,00 0 Chocolate com Oreo R$ 17,00 0 Chocolate com Morango R$ 20,…" at bounding box center [245, 300] width 438 height 594
click at [617, 59] on p "Retirada" at bounding box center [612, 57] width 36 height 13
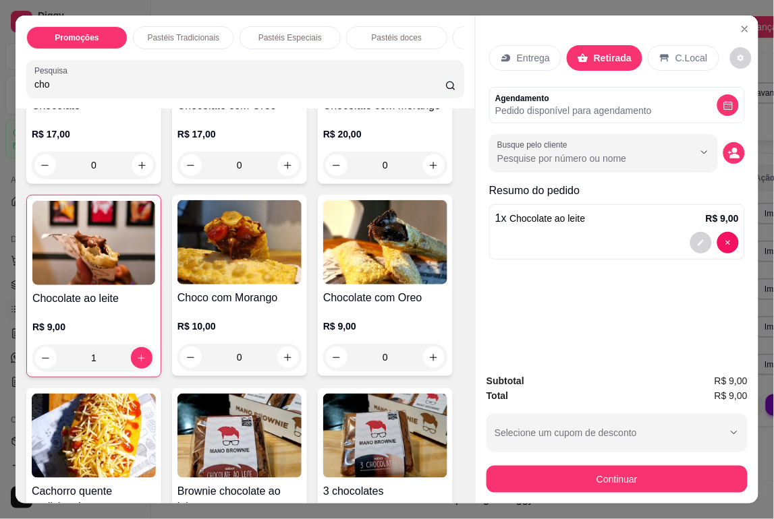
click at [597, 240] on div at bounding box center [617, 243] width 244 height 22
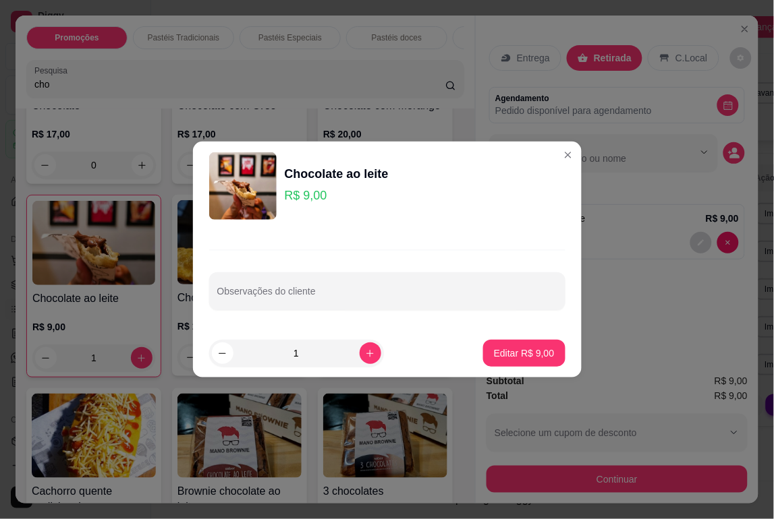
click at [341, 327] on div "Observações do cliente" at bounding box center [387, 280] width 389 height 98
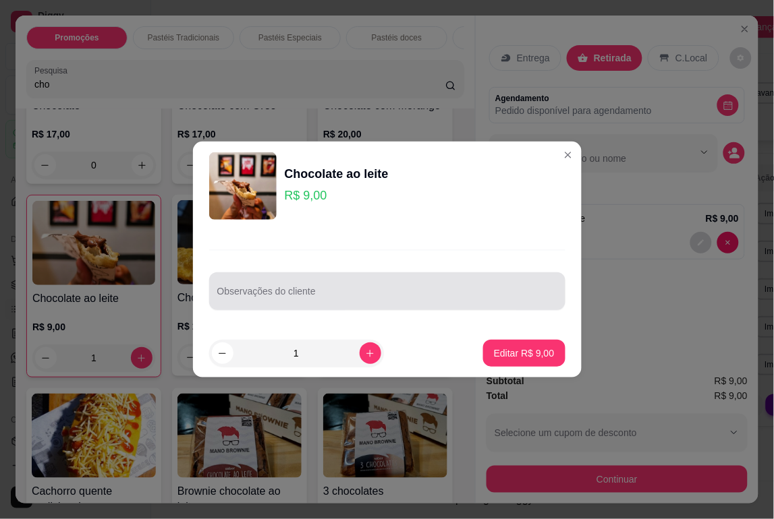
click at [302, 287] on div at bounding box center [387, 291] width 340 height 27
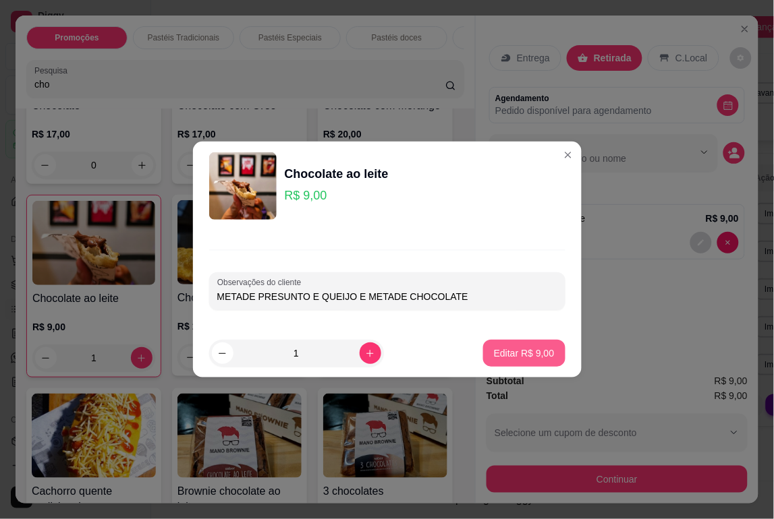
type input "METADE PRESUNTO E QUEIJO E METADE CHOCOLATE"
click at [513, 345] on button "Editar R$ 9,00" at bounding box center [524, 353] width 82 height 27
type input "0"
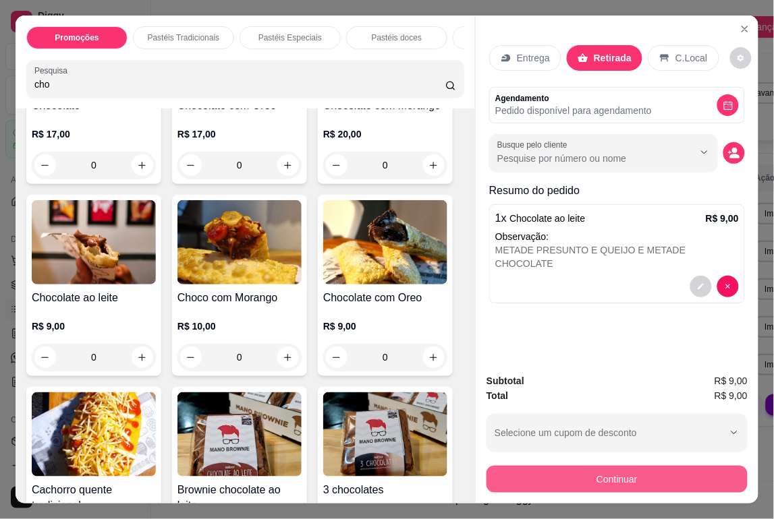
click at [685, 480] on button "Continuar" at bounding box center [616, 479] width 261 height 27
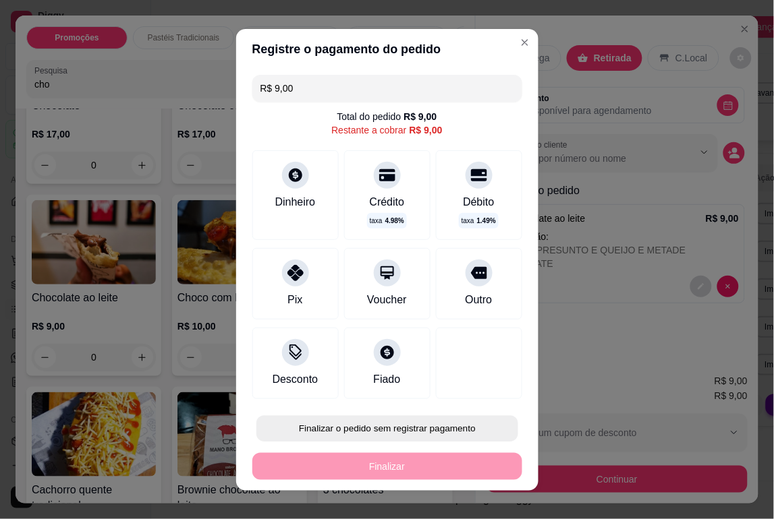
click at [365, 425] on button "Finalizar o pedido sem registrar pagamento" at bounding box center [387, 429] width 262 height 26
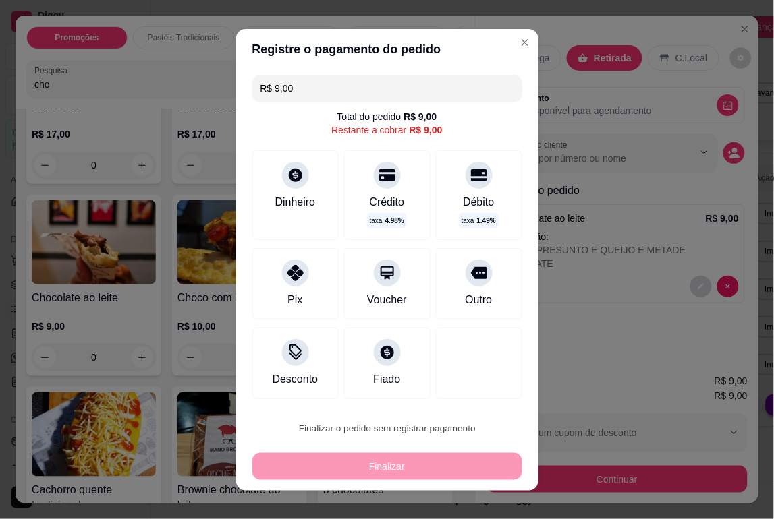
click at [461, 389] on button "Confirmar" at bounding box center [463, 391] width 50 height 21
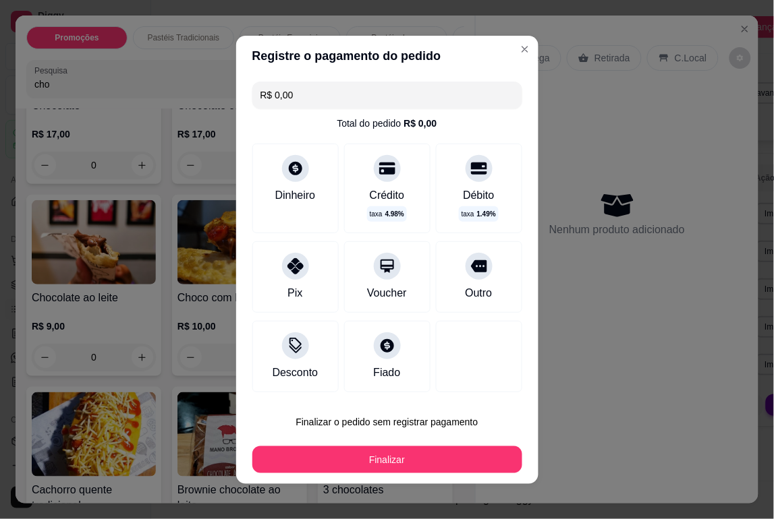
type input "R$ 0,00"
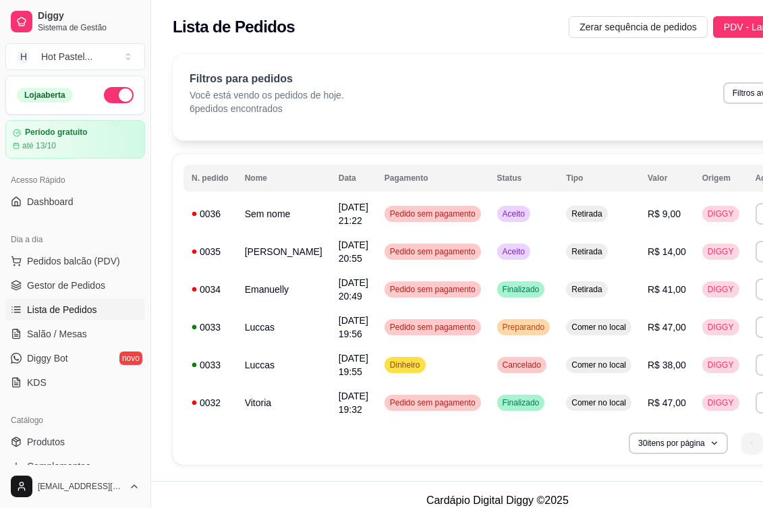
click at [362, 446] on div "30 itens por página 1 1" at bounding box center [498, 443] width 628 height 22
click at [57, 254] on span "Pedidos balcão (PDV)" at bounding box center [73, 260] width 93 height 13
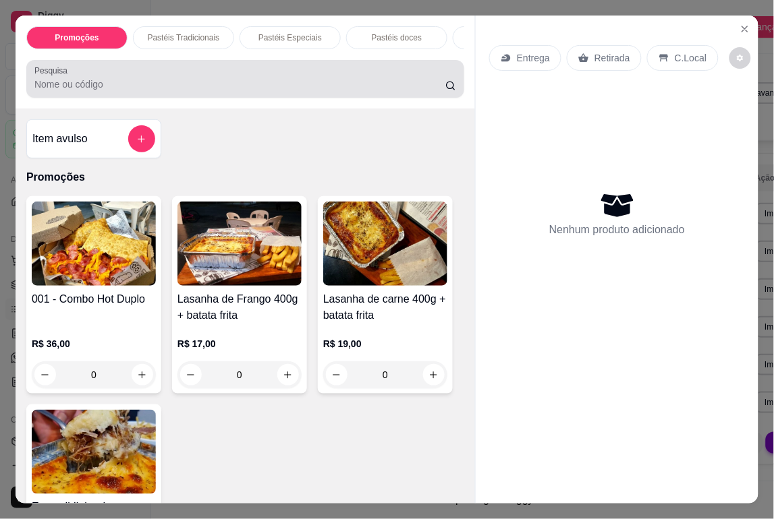
click at [116, 91] on input "Pesquisa" at bounding box center [240, 84] width 412 height 13
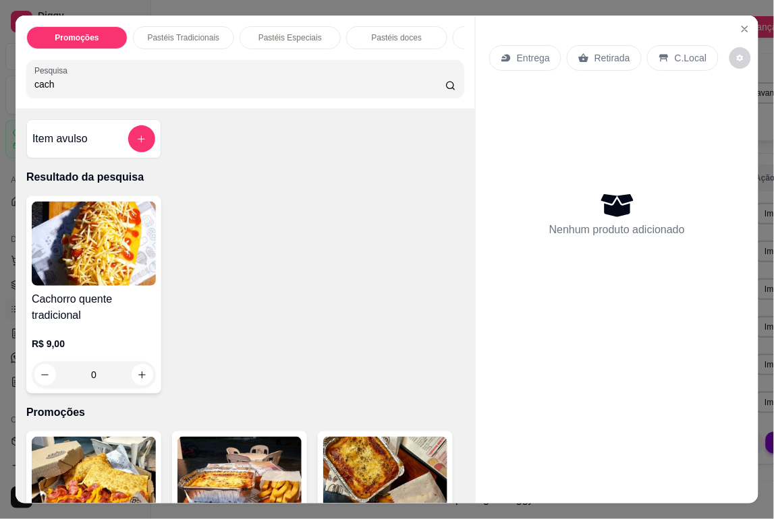
type input "cach"
click at [136, 385] on div "0" at bounding box center [94, 375] width 124 height 27
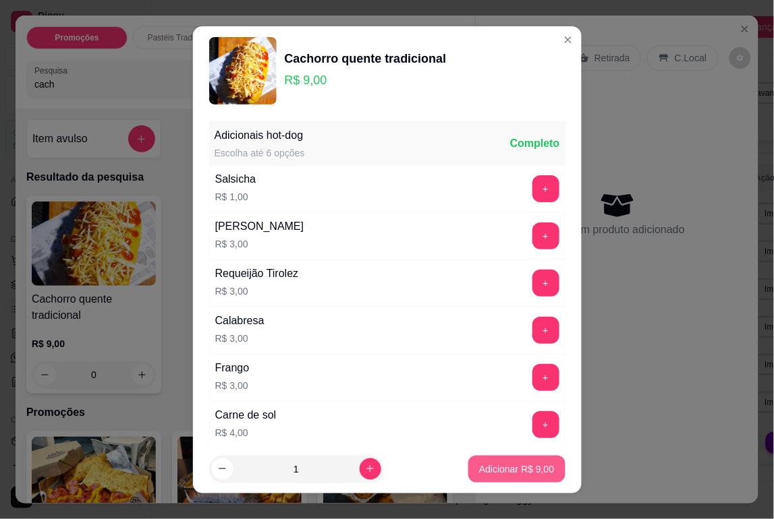
click at [490, 478] on button "Adicionar R$ 9,00" at bounding box center [516, 469] width 96 height 27
type input "1"
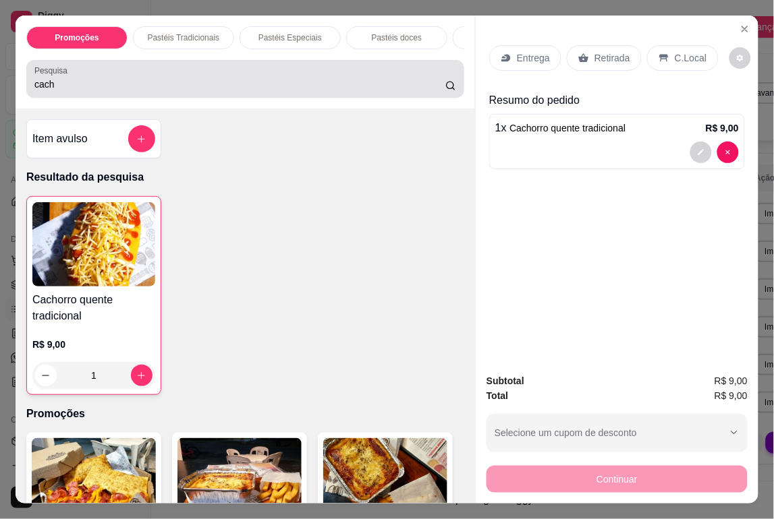
click at [292, 98] on div "Pesquisa cach" at bounding box center [245, 79] width 438 height 38
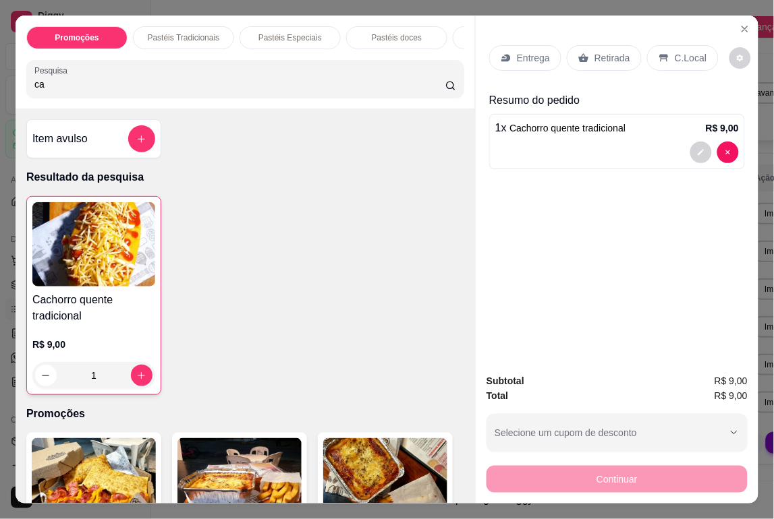
type input "c"
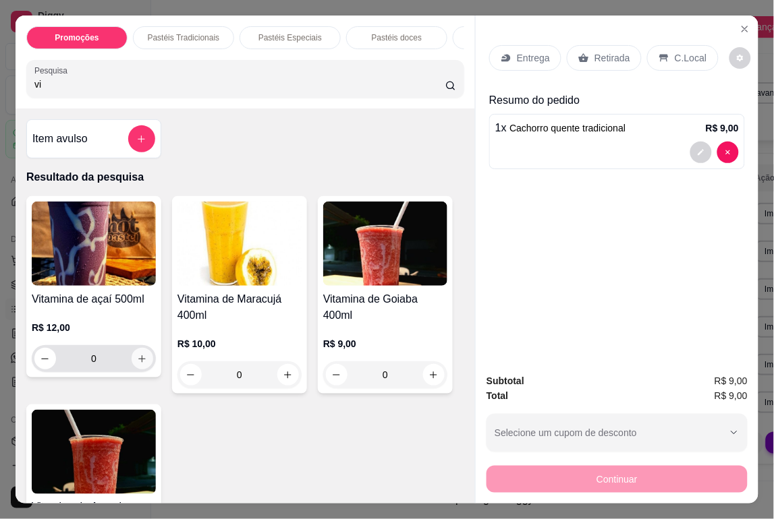
type input "vi"
click at [138, 364] on icon "increase-product-quantity" at bounding box center [143, 359] width 10 height 10
type input "1"
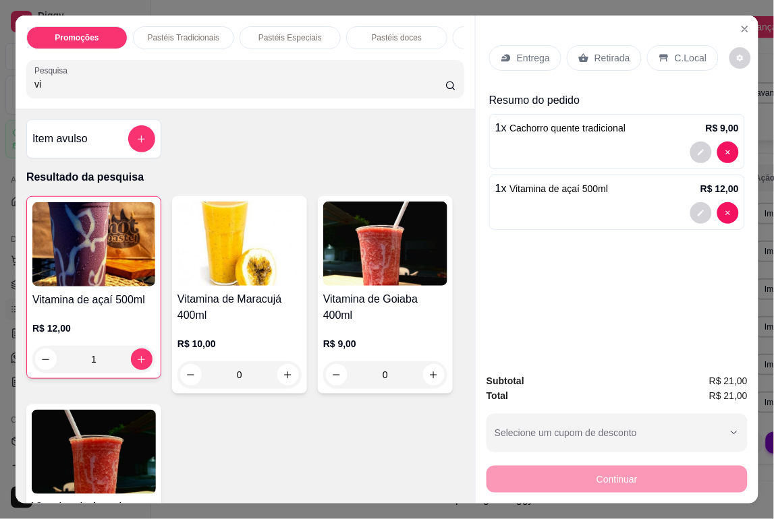
click at [598, 45] on div "Retirada" at bounding box center [604, 58] width 75 height 26
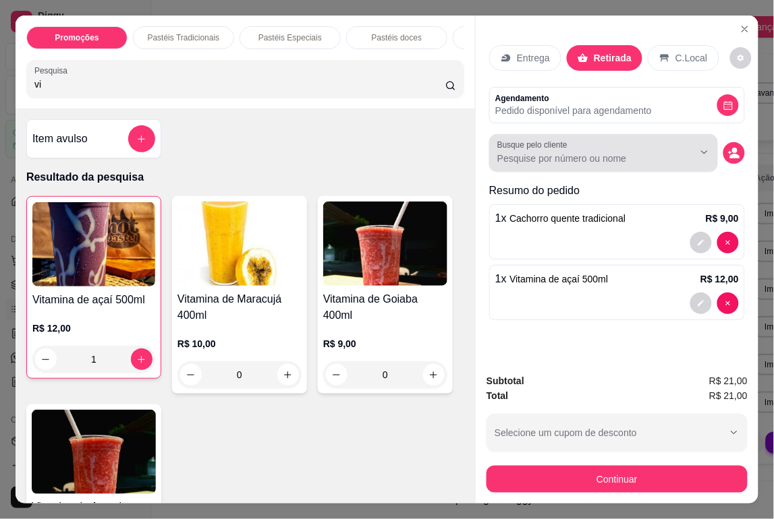
click at [584, 144] on div at bounding box center [603, 153] width 213 height 27
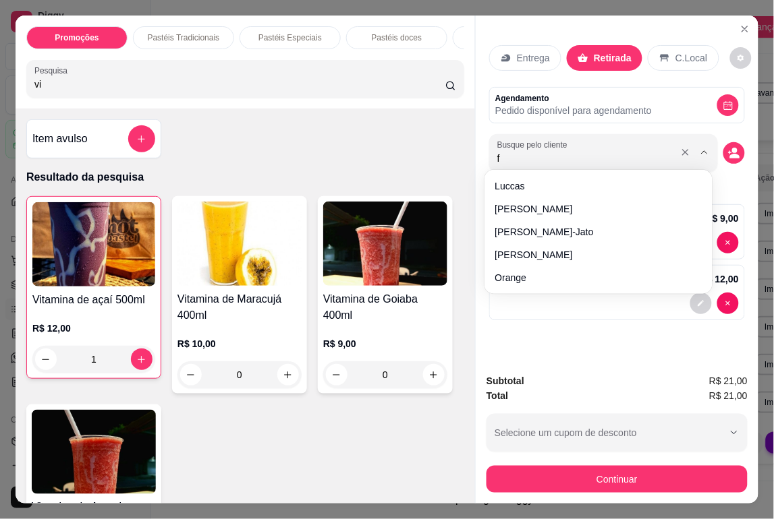
type input "fr"
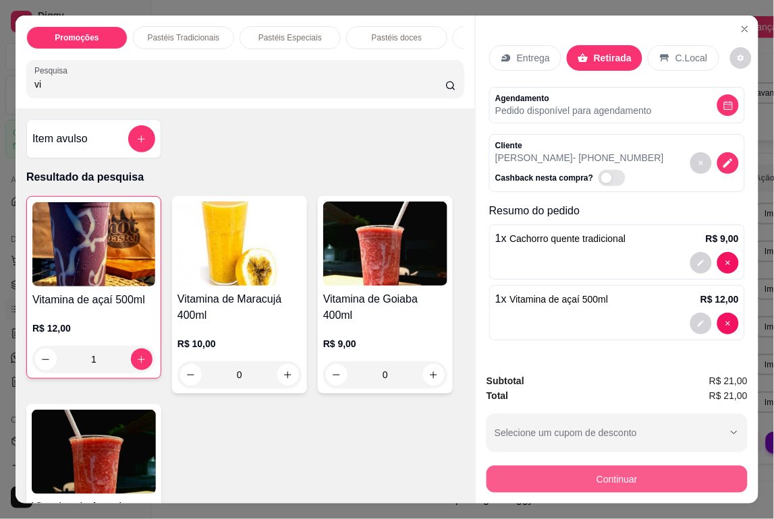
click at [633, 472] on button "Continuar" at bounding box center [616, 479] width 261 height 27
click at [685, 476] on button "Continuar" at bounding box center [616, 479] width 261 height 27
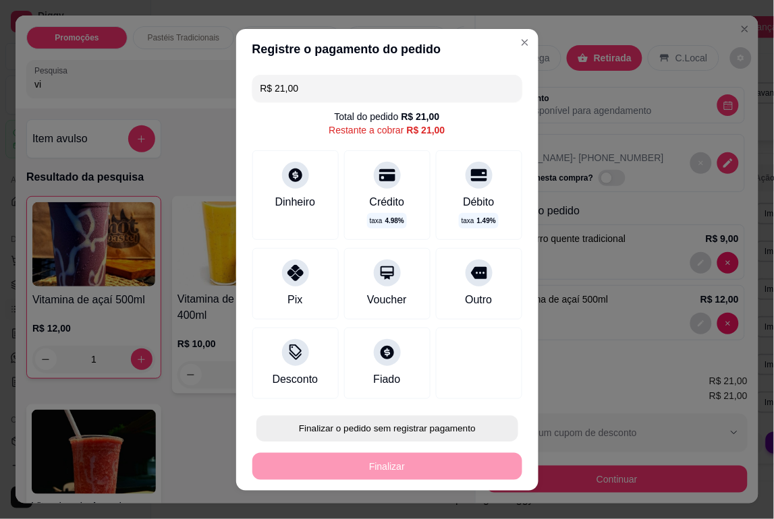
click at [419, 428] on button "Finalizar o pedido sem registrar pagamento" at bounding box center [387, 429] width 262 height 26
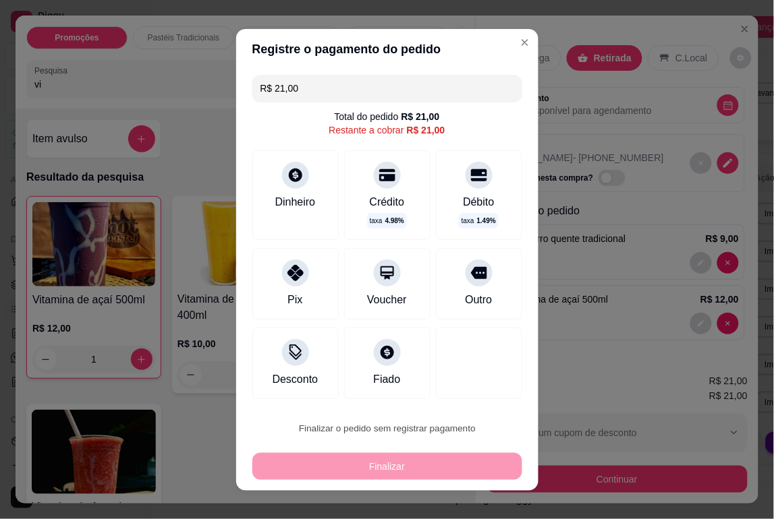
click at [470, 394] on button "Confirmar" at bounding box center [463, 391] width 48 height 20
type input "0"
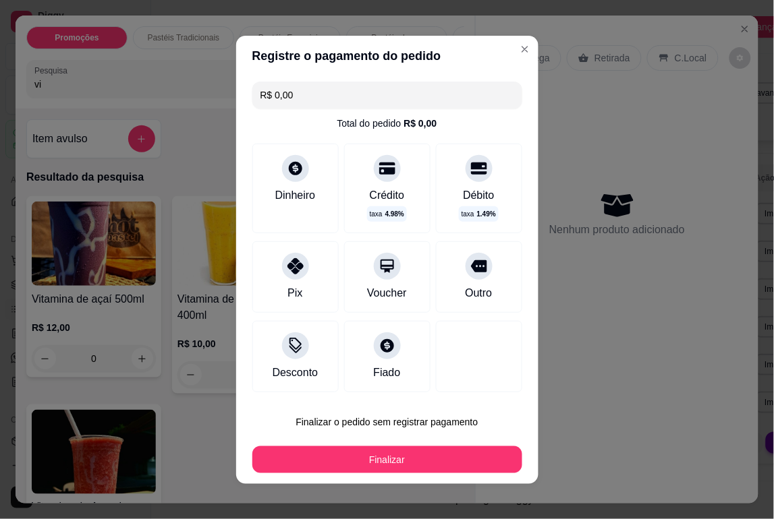
type input "R$ 0,00"
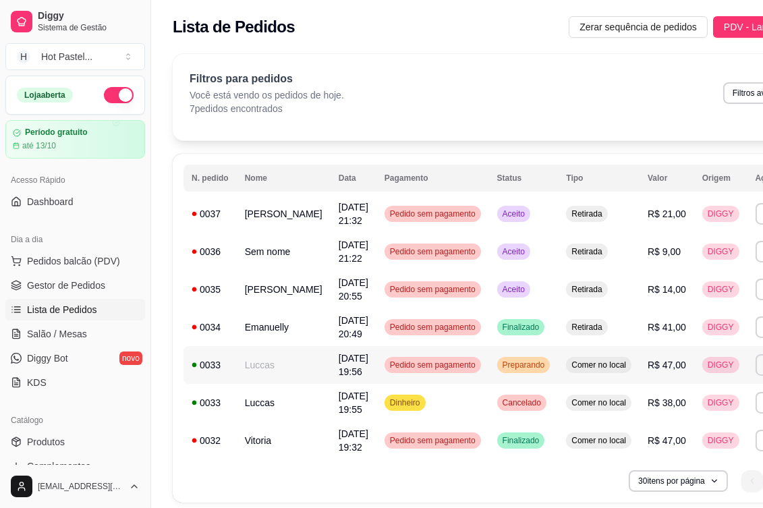
click at [528, 371] on td "Preparando" at bounding box center [523, 365] width 69 height 38
click at [65, 285] on span "Gestor de Pedidos" at bounding box center [66, 285] width 78 height 13
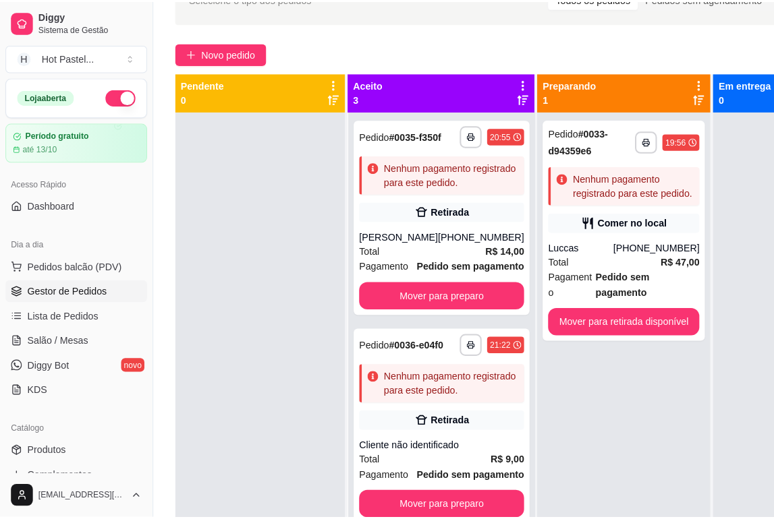
scroll to position [84, 0]
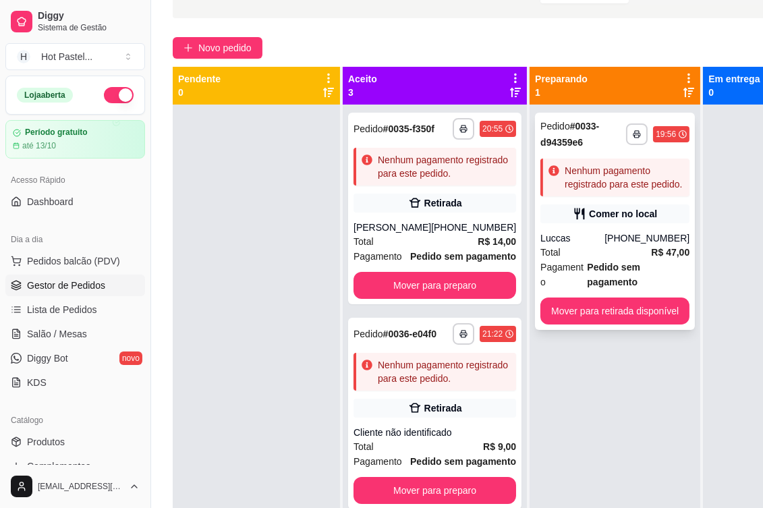
click at [649, 203] on div "**********" at bounding box center [615, 221] width 160 height 217
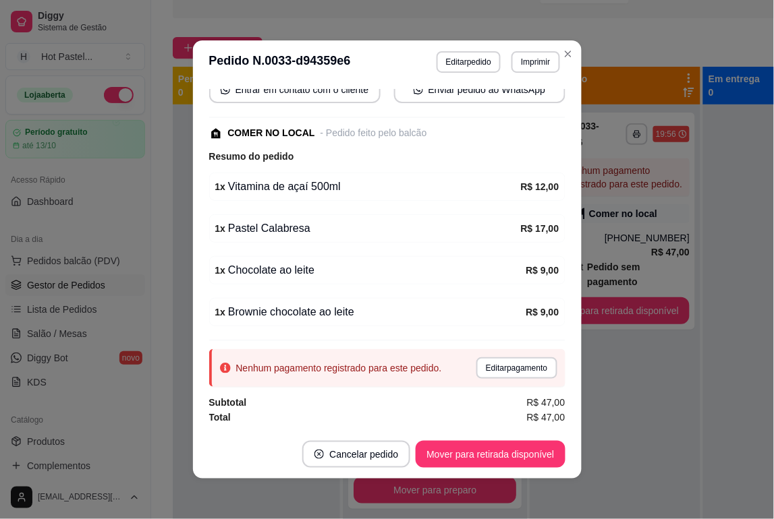
scroll to position [0, 0]
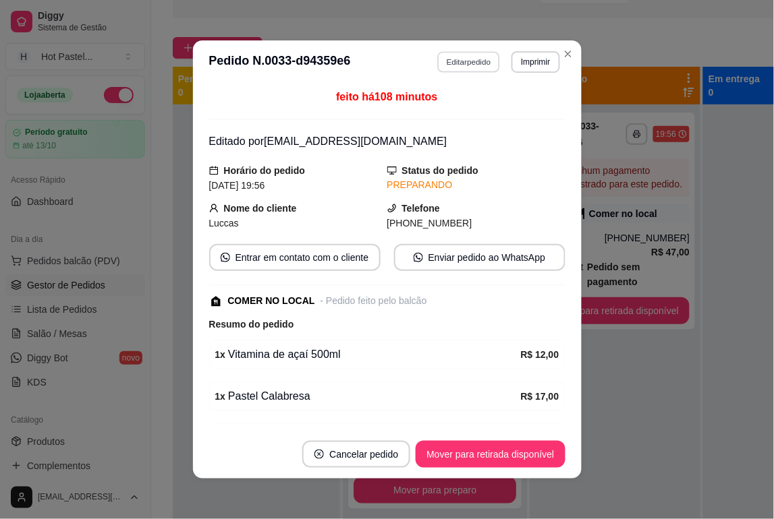
click at [482, 66] on button "Editar pedido" at bounding box center [468, 61] width 63 height 21
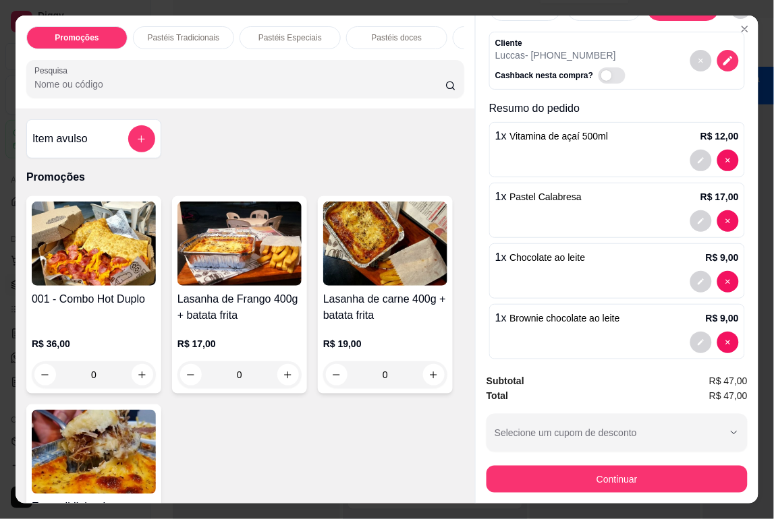
scroll to position [65, 0]
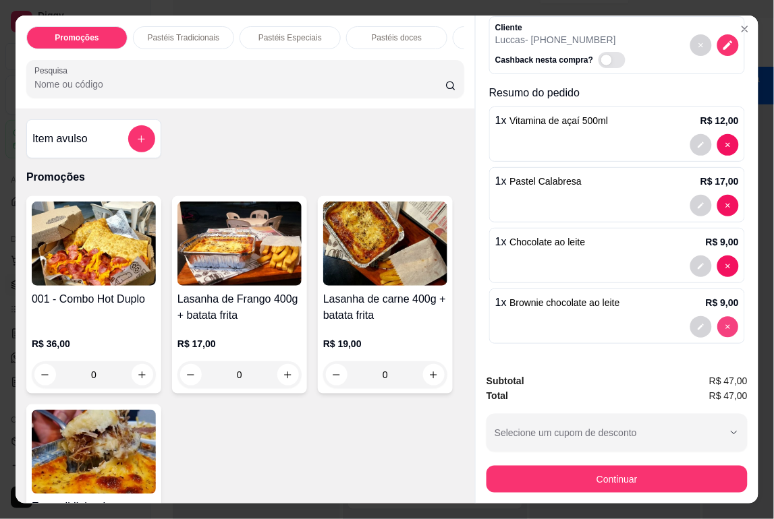
type input "0"
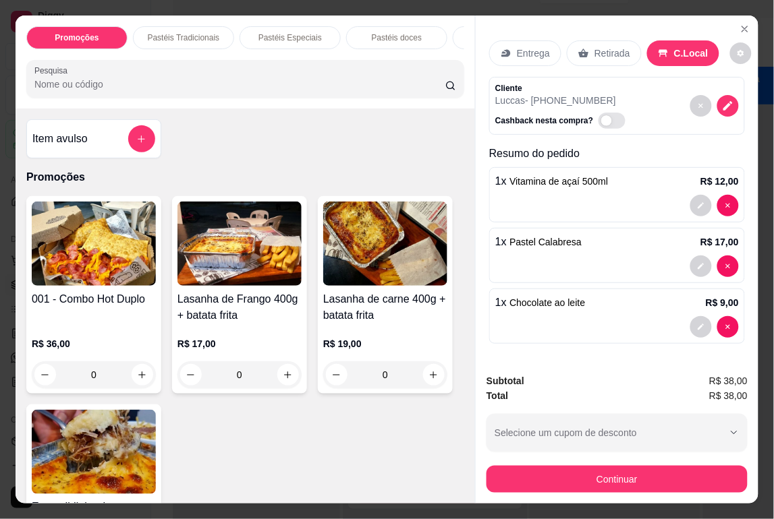
scroll to position [0, 0]
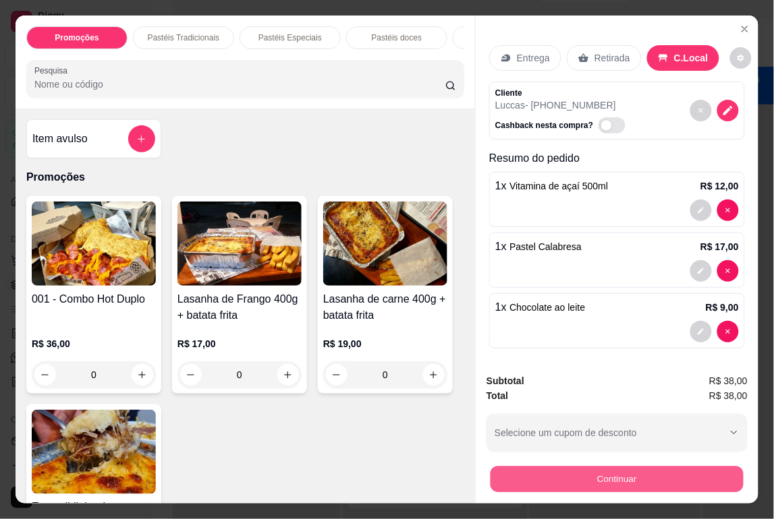
click at [625, 471] on button "Continuar" at bounding box center [616, 480] width 253 height 26
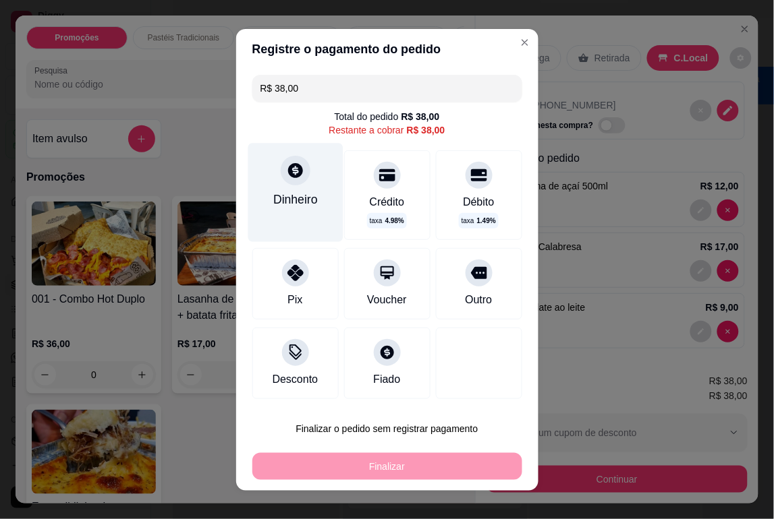
click at [288, 191] on div "Dinheiro" at bounding box center [295, 200] width 45 height 18
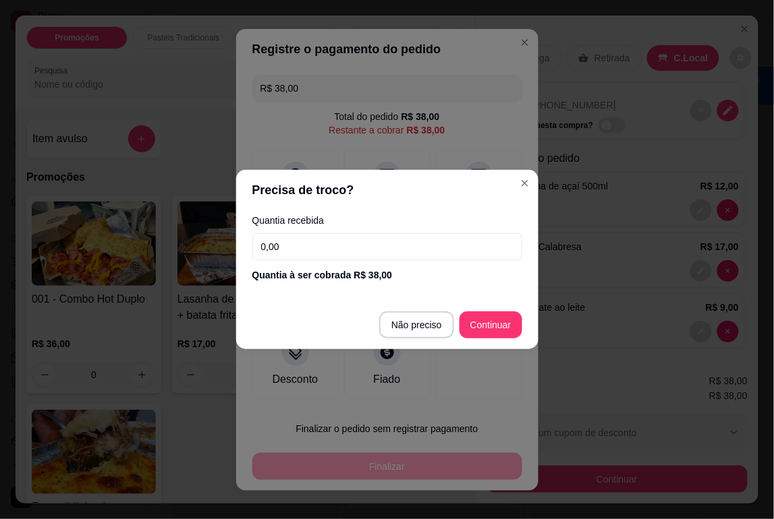
click at [362, 231] on div "Quantia recebida 0,00 Quantia à ser cobrada R$ 38,00" at bounding box center [387, 248] width 302 height 77
click at [362, 254] on input "0,00" at bounding box center [387, 246] width 270 height 27
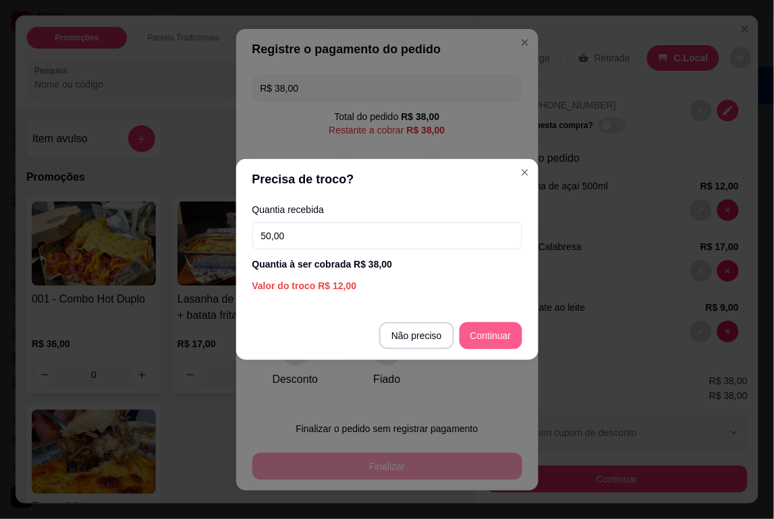
type input "50,00"
type input "R$ 0,00"
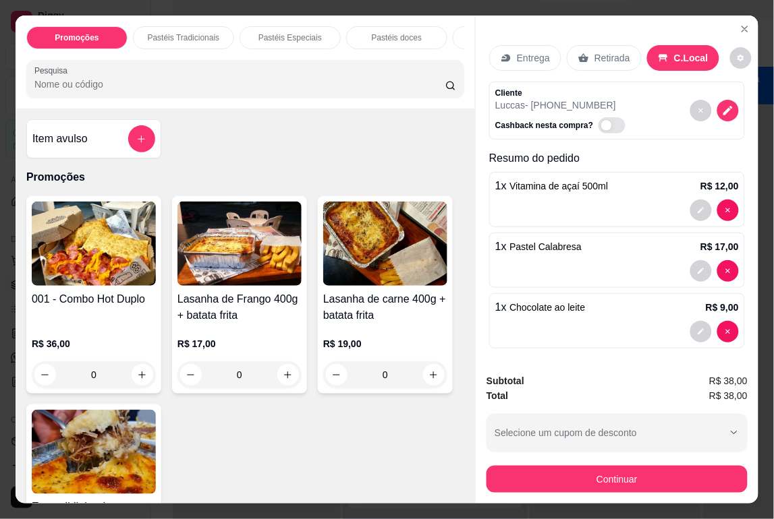
scroll to position [5, 0]
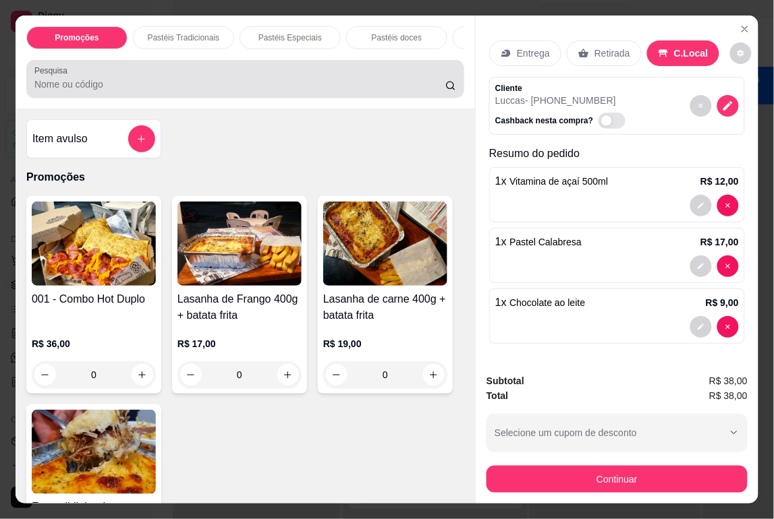
click at [223, 98] on div "Pesquisa" at bounding box center [245, 79] width 438 height 38
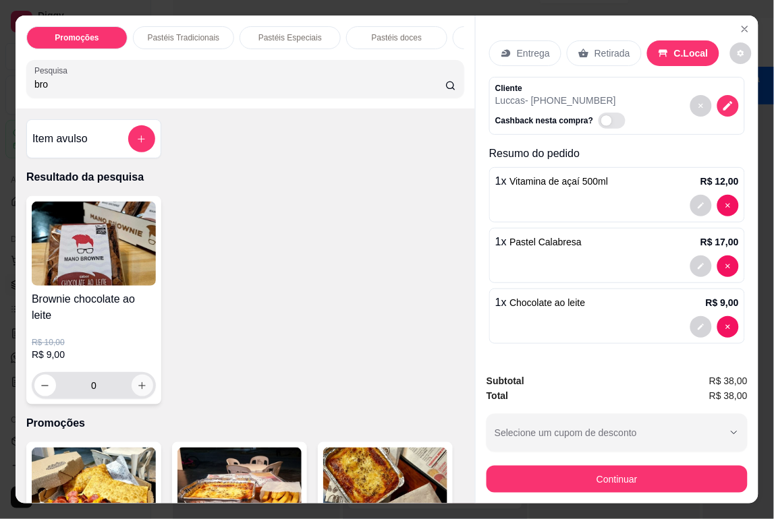
type input "bro"
click at [138, 387] on icon "increase-product-quantity" at bounding box center [142, 386] width 10 height 10
type input "1"
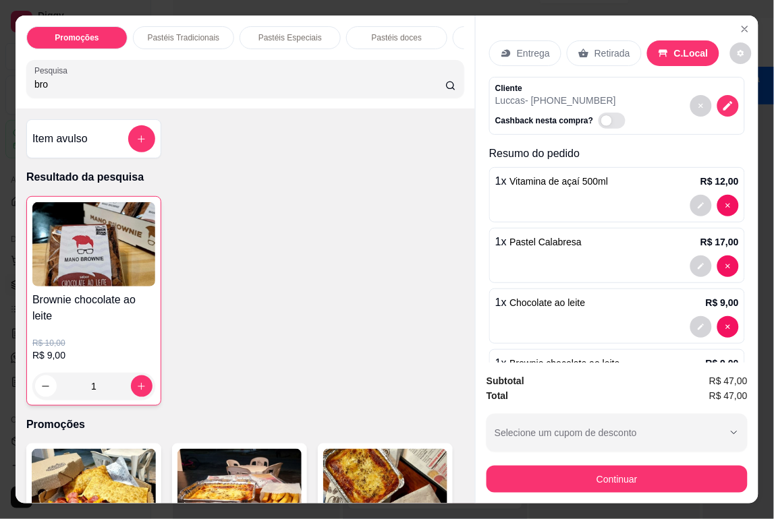
click at [547, 463] on div "Continuar" at bounding box center [616, 478] width 261 height 30
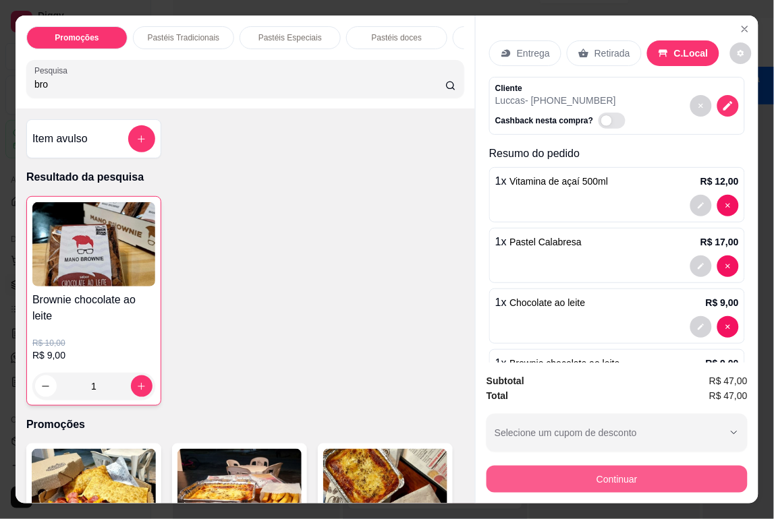
click at [572, 477] on button "Continuar" at bounding box center [616, 479] width 261 height 27
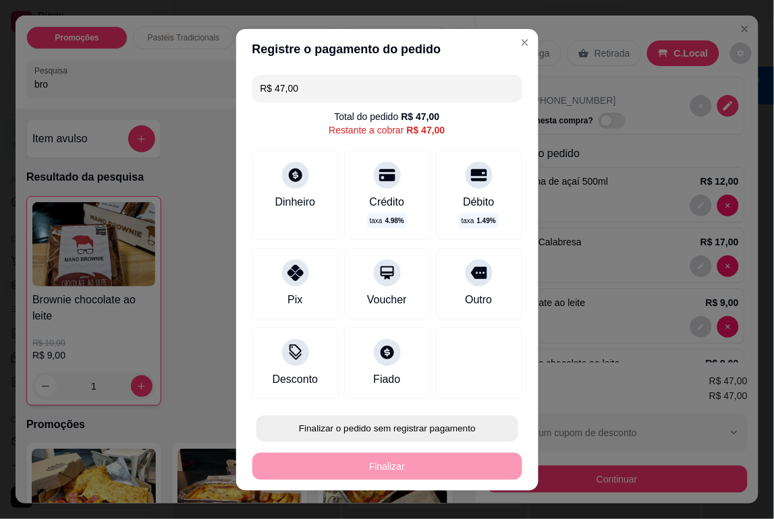
click at [389, 420] on button "Finalizar o pedido sem registrar pagamento" at bounding box center [387, 429] width 262 height 26
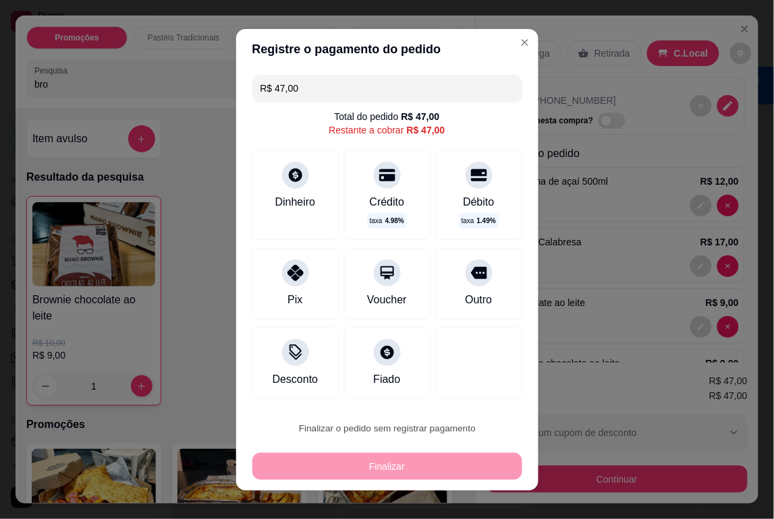
click at [471, 395] on button "Confirmar" at bounding box center [463, 391] width 48 height 20
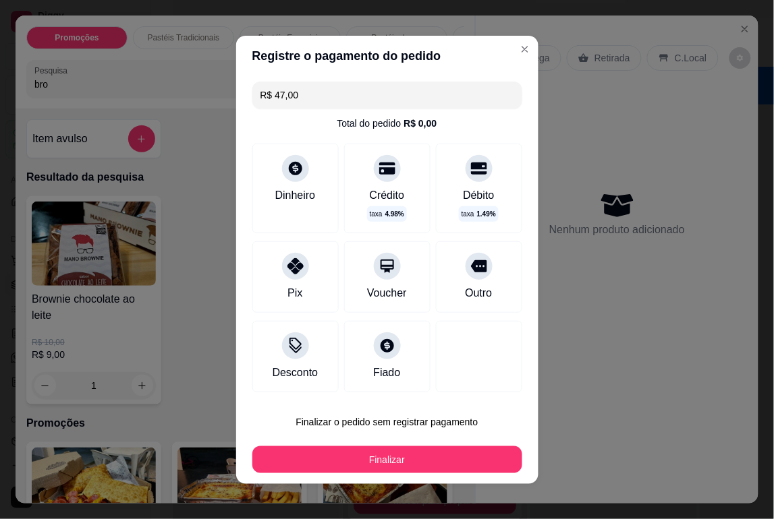
type input "0"
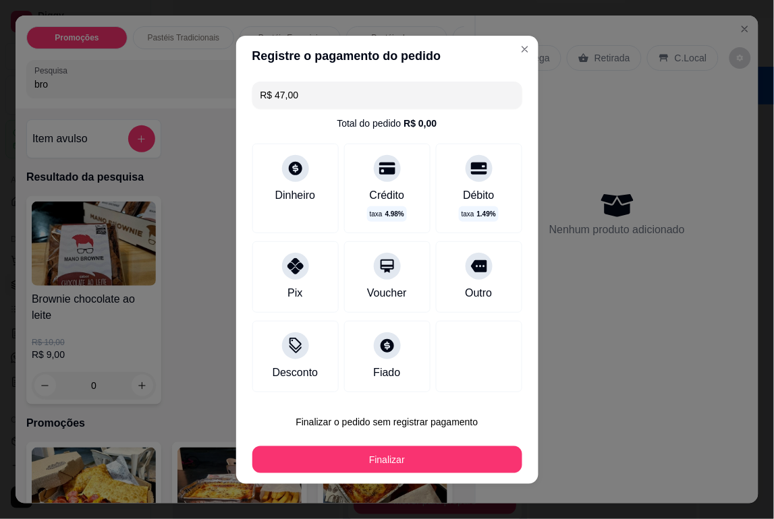
type input "R$ 0,00"
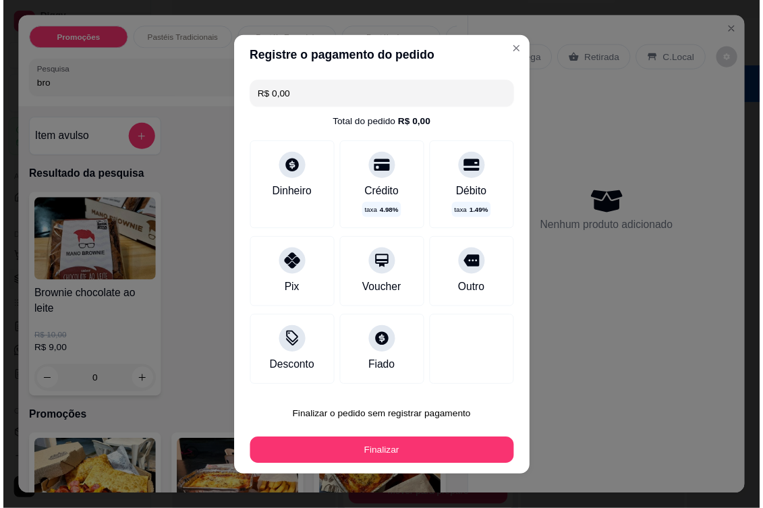
scroll to position [0, 0]
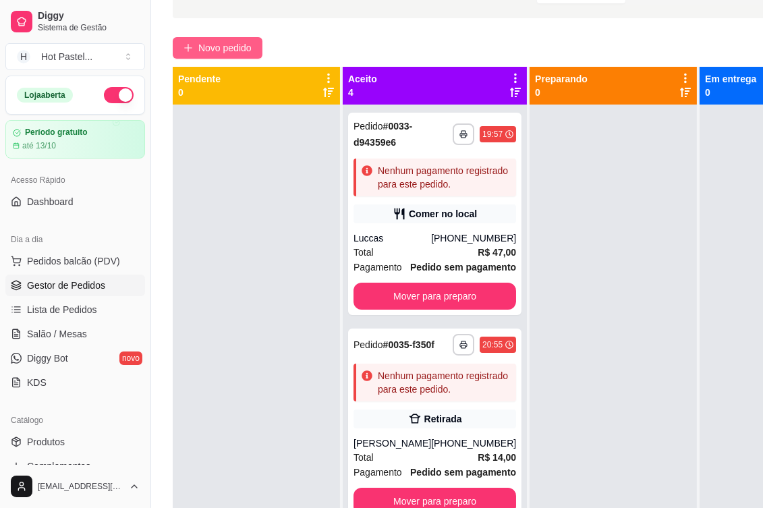
click at [223, 51] on span "Novo pedido" at bounding box center [224, 47] width 53 height 15
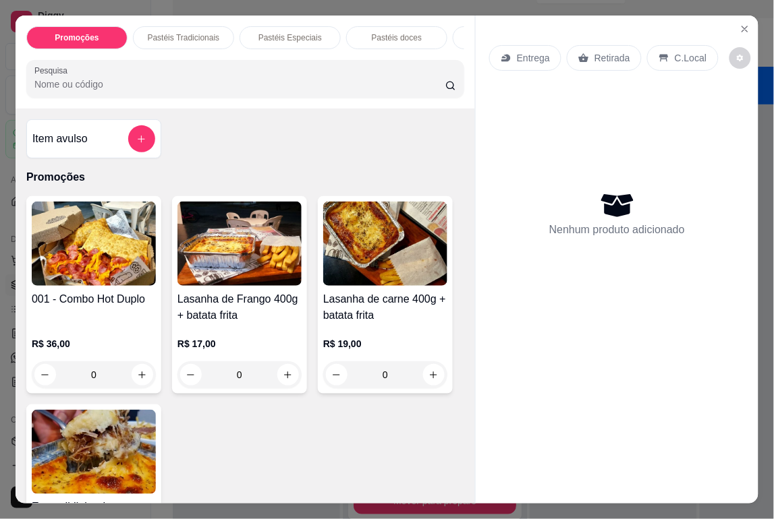
click at [252, 85] on input "Pesquisa" at bounding box center [240, 84] width 412 height 13
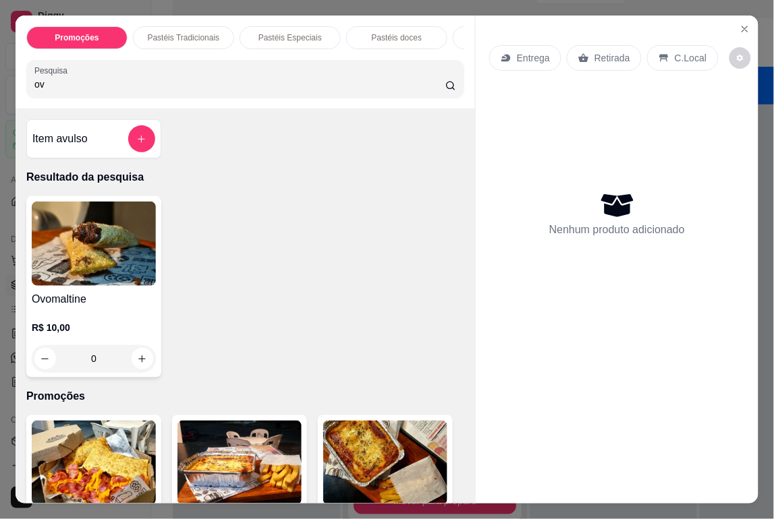
type input "o"
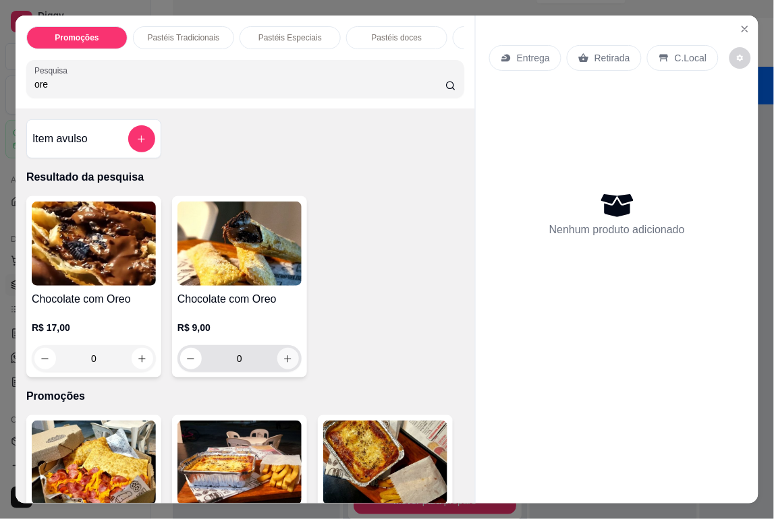
type input "ore"
click at [283, 370] on button "increase-product-quantity" at bounding box center [287, 359] width 21 height 21
type input "1"
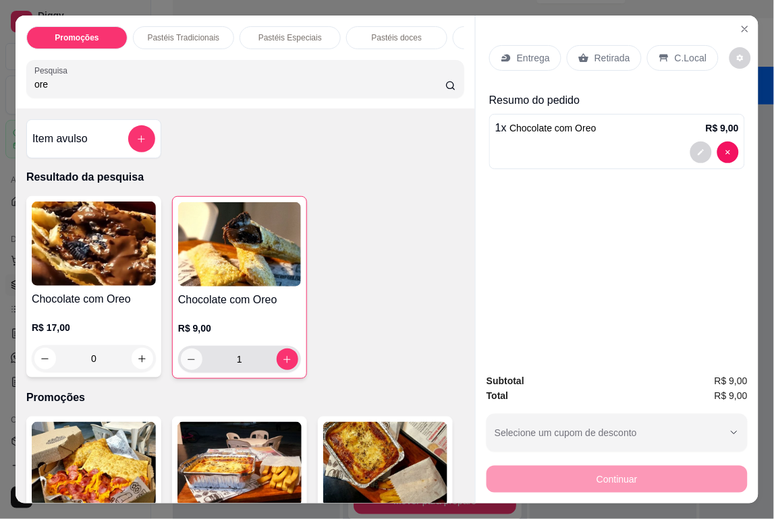
click at [186, 365] on icon "decrease-product-quantity" at bounding box center [191, 360] width 10 height 10
type input "0"
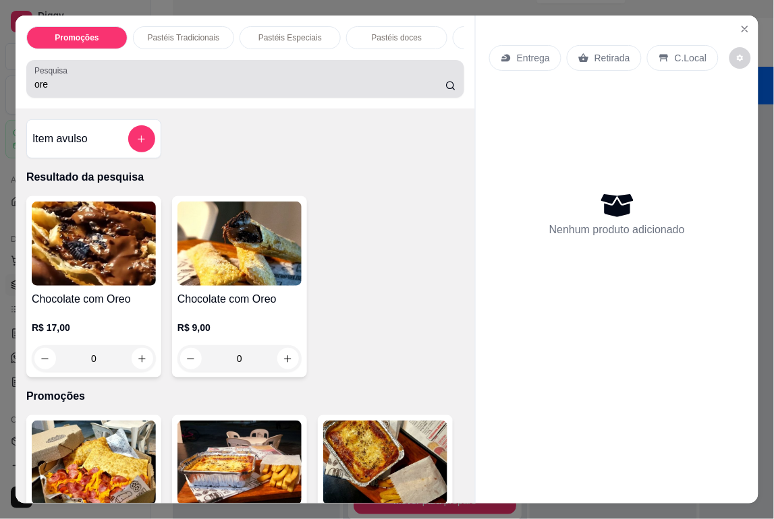
click at [157, 67] on div "Pesquisa ore" at bounding box center [245, 79] width 438 height 38
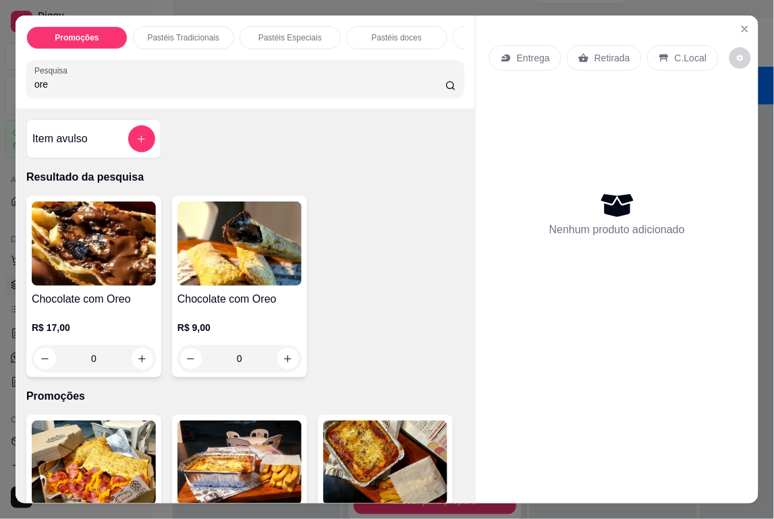
click at [157, 67] on div "Pesquisa ore" at bounding box center [245, 79] width 438 height 38
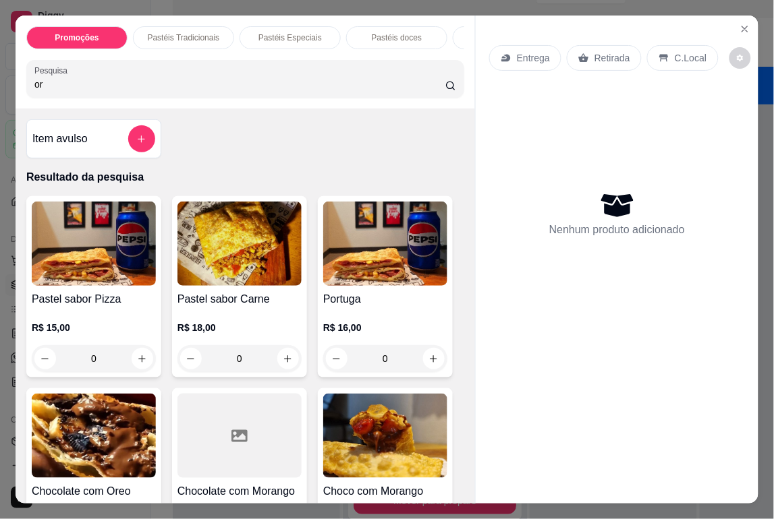
type input "o"
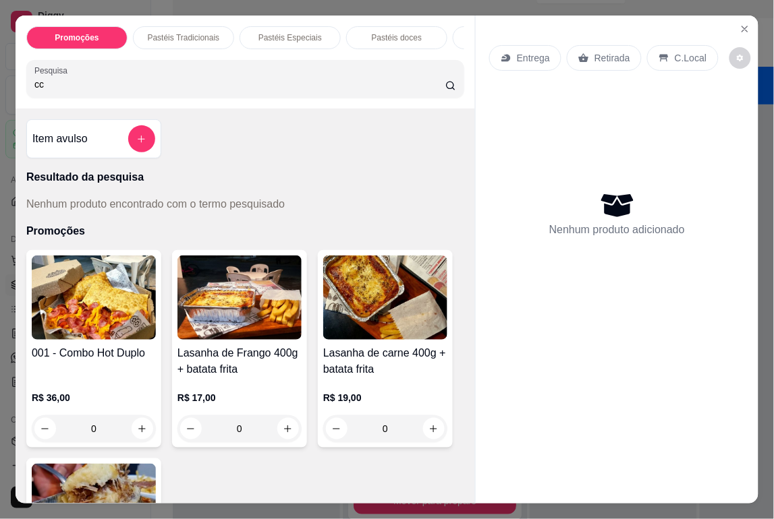
type input "c"
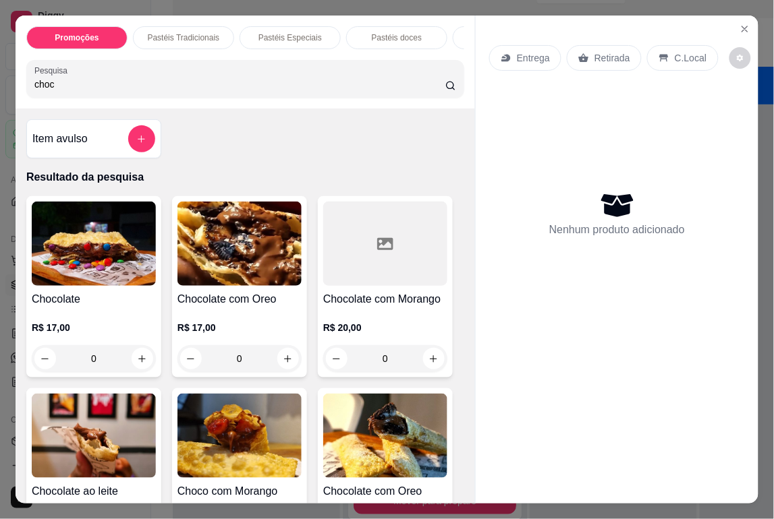
type input "choc"
click at [137, 453] on img at bounding box center [94, 436] width 124 height 84
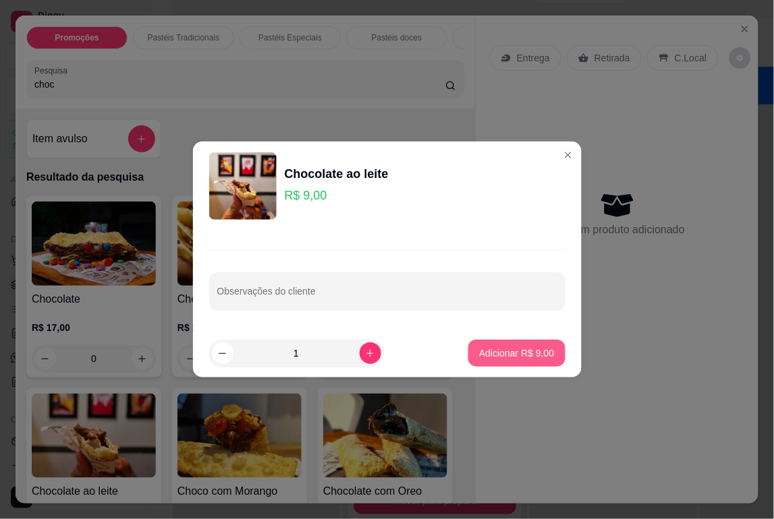
click at [489, 358] on p "Adicionar R$ 9,00" at bounding box center [516, 353] width 75 height 13
type input "1"
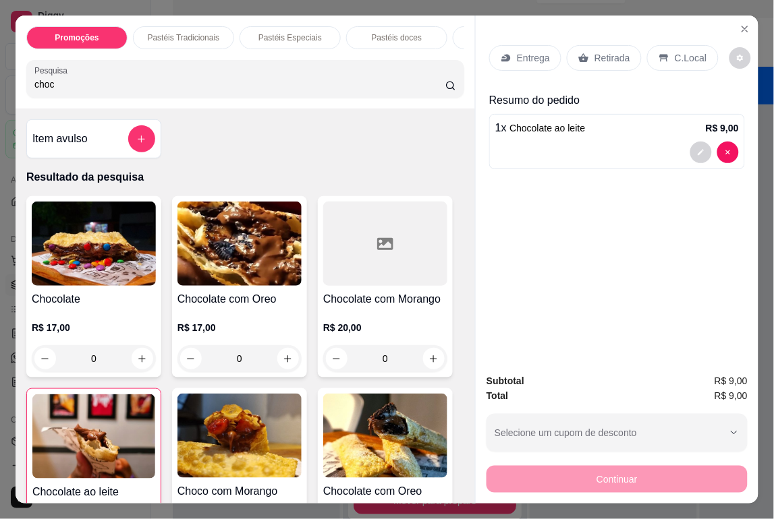
drag, startPoint x: 172, startPoint y: 92, endPoint x: -90, endPoint y: 127, distance: 264.0
click at [0, 127] on html "**********" at bounding box center [387, 175] width 774 height 519
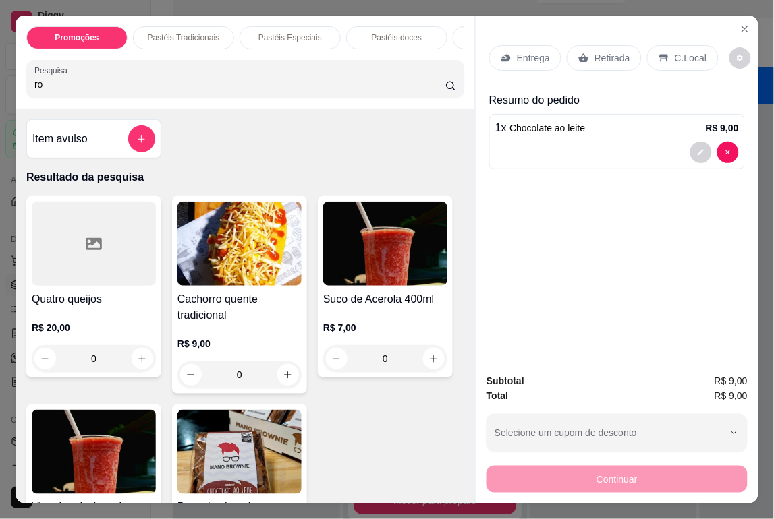
type input "r"
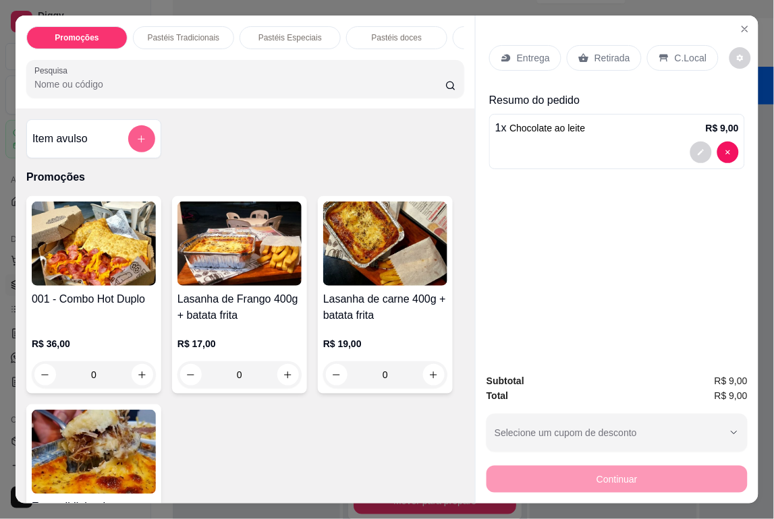
click at [136, 142] on icon "add-separate-item" at bounding box center [141, 139] width 10 height 10
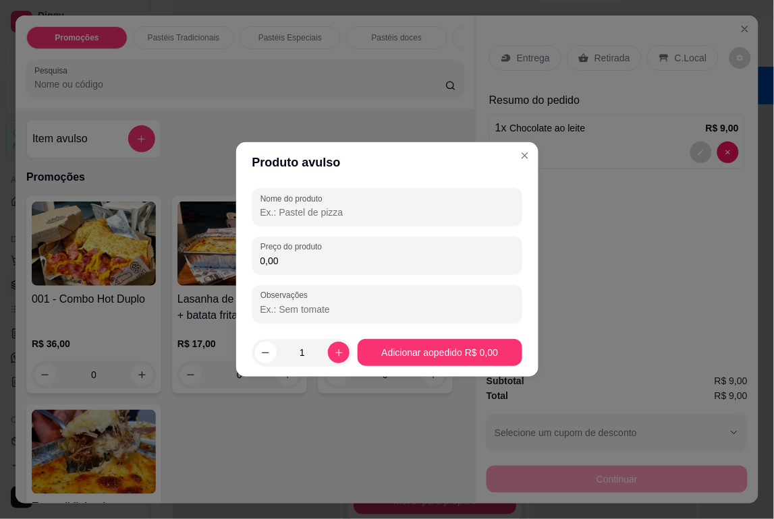
click at [363, 213] on input "Nome do produto" at bounding box center [387, 212] width 254 height 13
click at [368, 254] on input "0,00" at bounding box center [387, 260] width 254 height 13
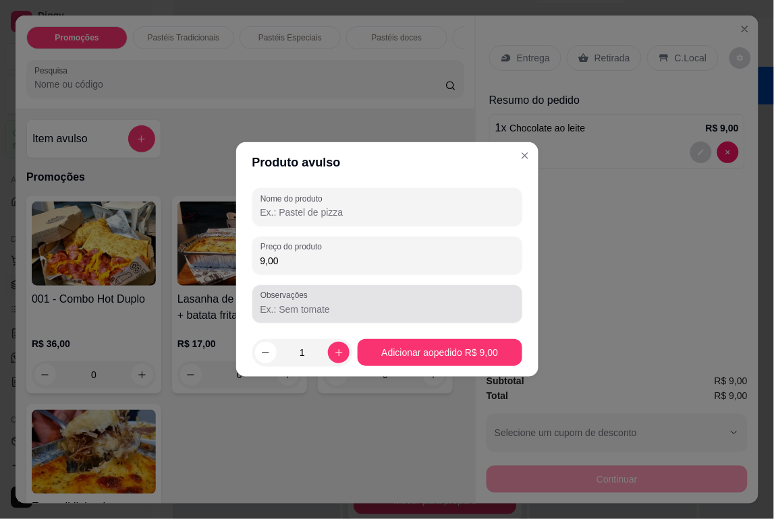
type input "9,00"
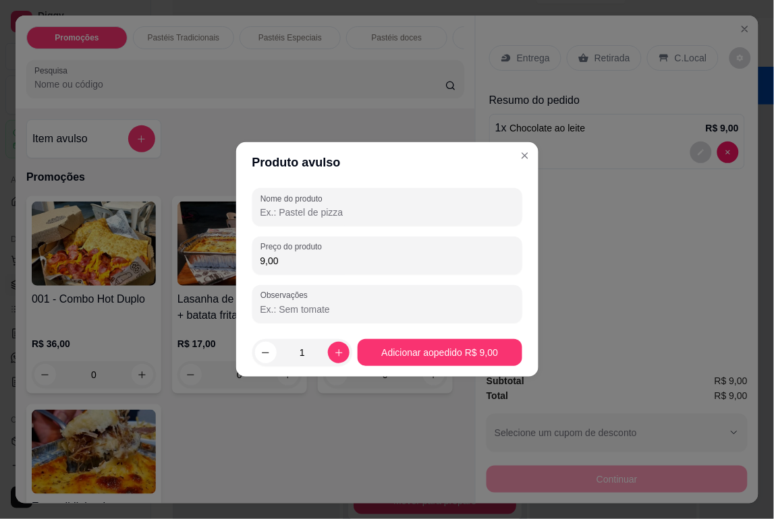
click at [371, 306] on input "Observações" at bounding box center [387, 309] width 254 height 13
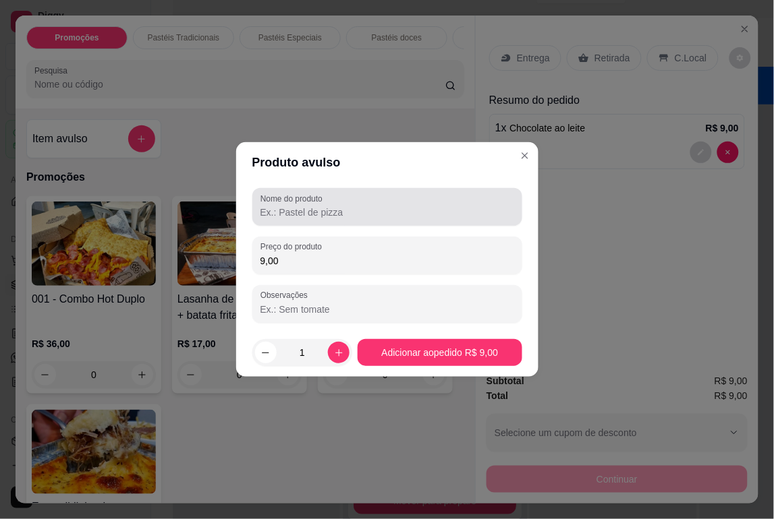
click at [343, 207] on input "Nome do produto" at bounding box center [387, 212] width 254 height 13
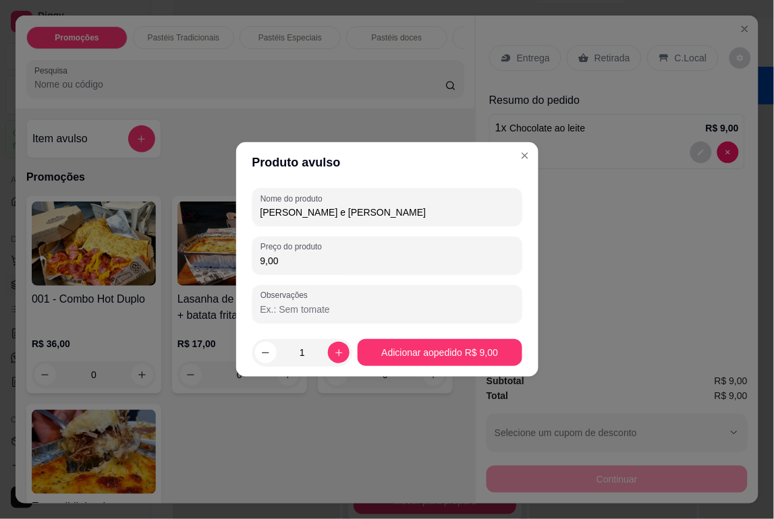
type input "Romeu e Julieta"
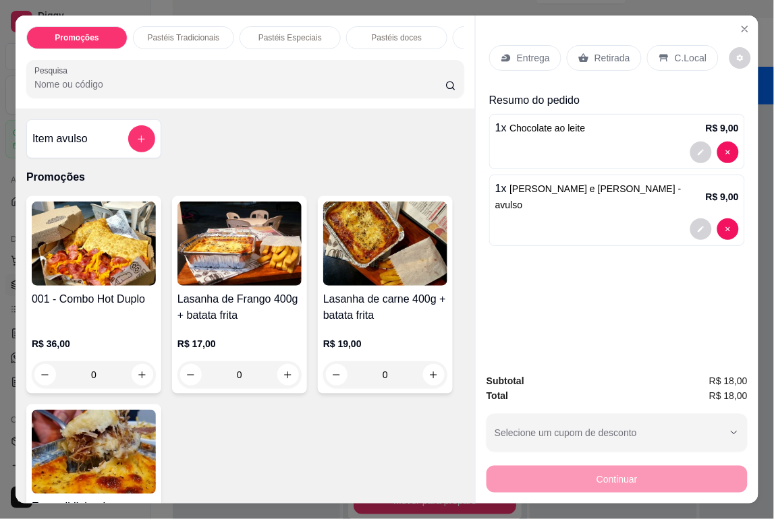
click at [616, 57] on p "Retirada" at bounding box center [612, 57] width 36 height 13
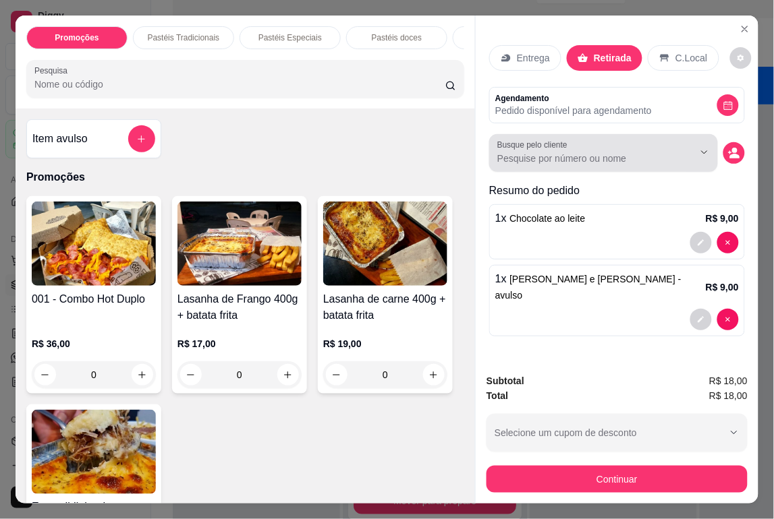
click at [652, 163] on div "Busque pelo cliente" at bounding box center [603, 153] width 229 height 38
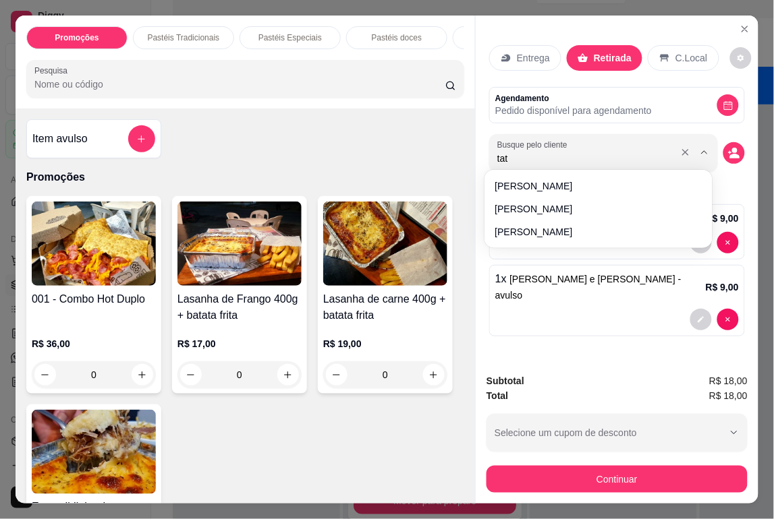
type input "tati"
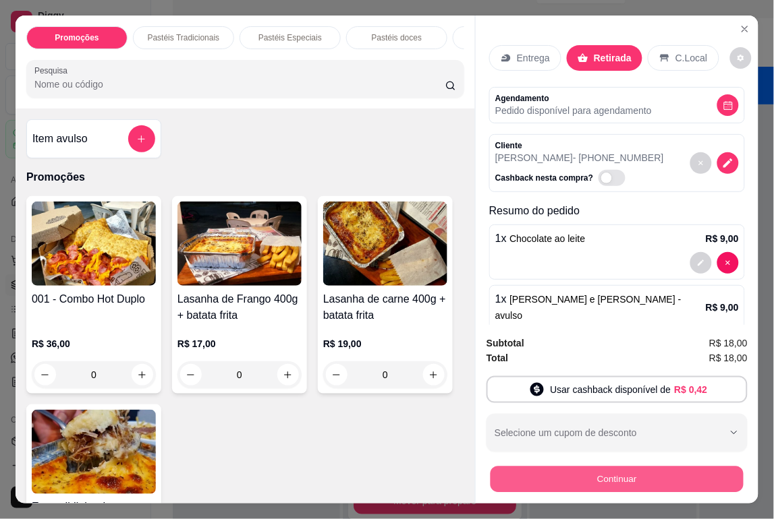
click at [671, 474] on button "Continuar" at bounding box center [616, 480] width 253 height 26
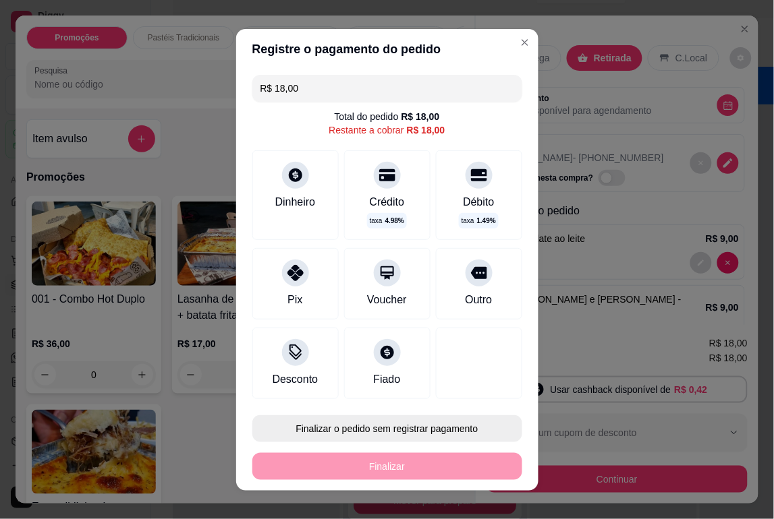
click at [403, 424] on button "Finalizar o pedido sem registrar pagamento" at bounding box center [387, 429] width 270 height 27
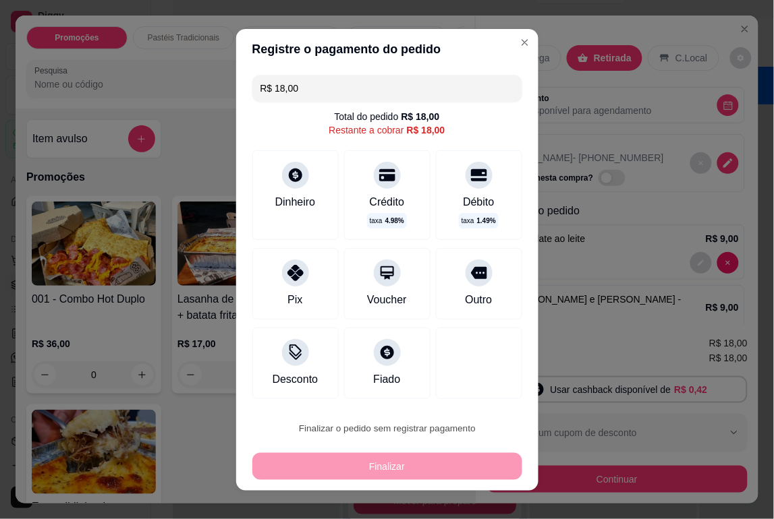
click at [477, 389] on button "Confirmar" at bounding box center [463, 391] width 50 height 21
type input "0"
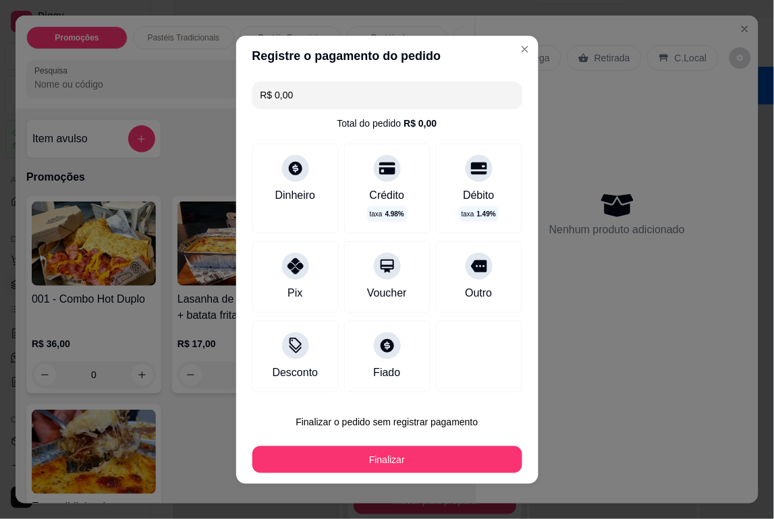
type input "R$ 0,00"
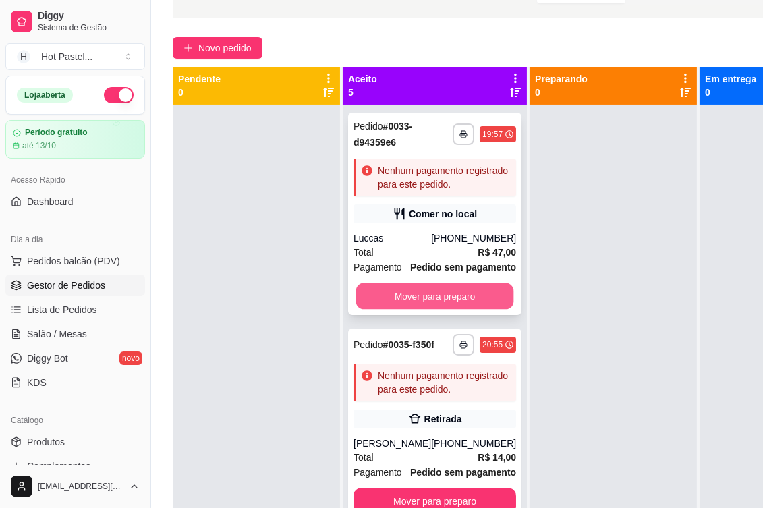
click at [449, 310] on button "Mover para preparo" at bounding box center [435, 296] width 158 height 26
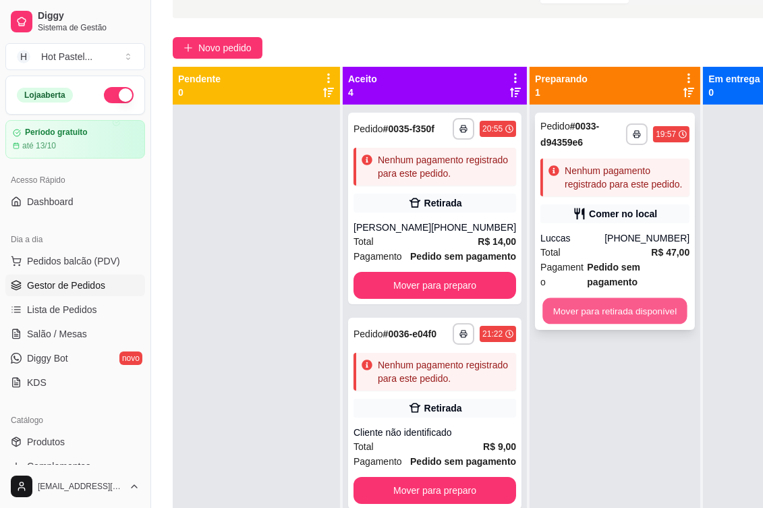
click at [591, 298] on button "Mover para retirada disponível" at bounding box center [614, 311] width 144 height 26
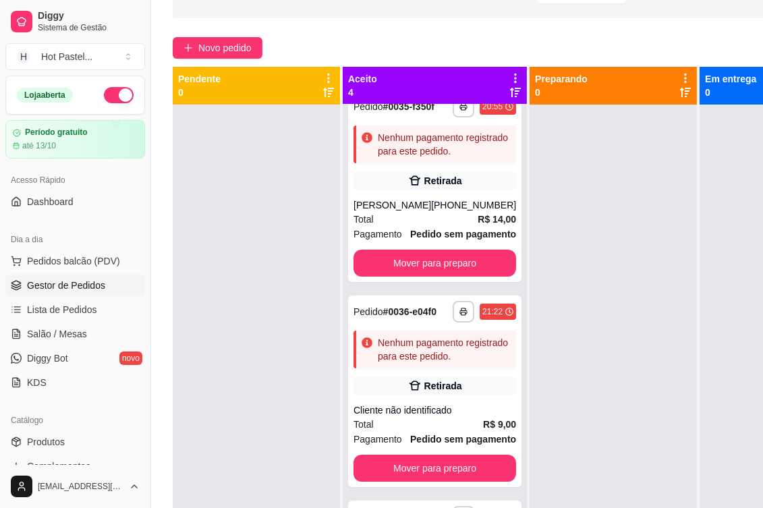
scroll to position [24, 0]
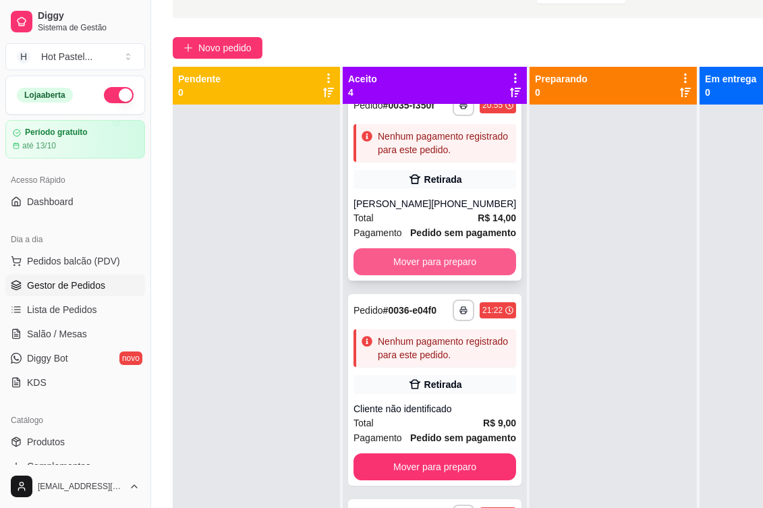
click at [452, 275] on button "Mover para preparo" at bounding box center [435, 261] width 163 height 27
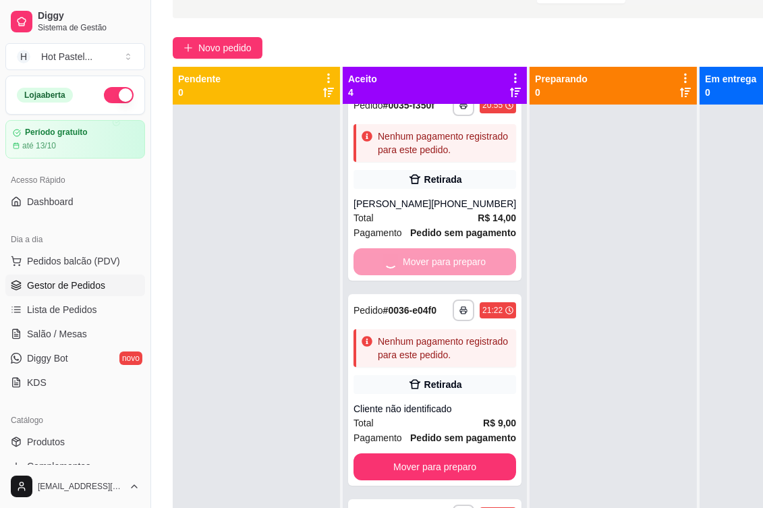
scroll to position [0, 0]
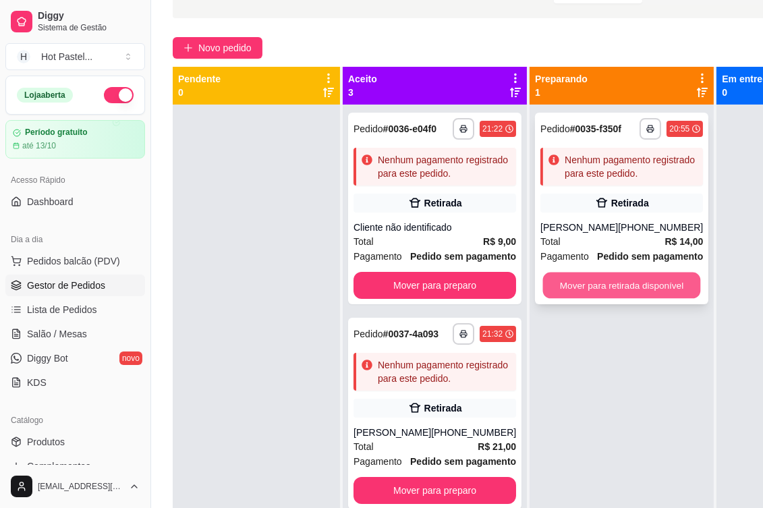
click at [594, 277] on button "Mover para retirada disponível" at bounding box center [622, 286] width 158 height 26
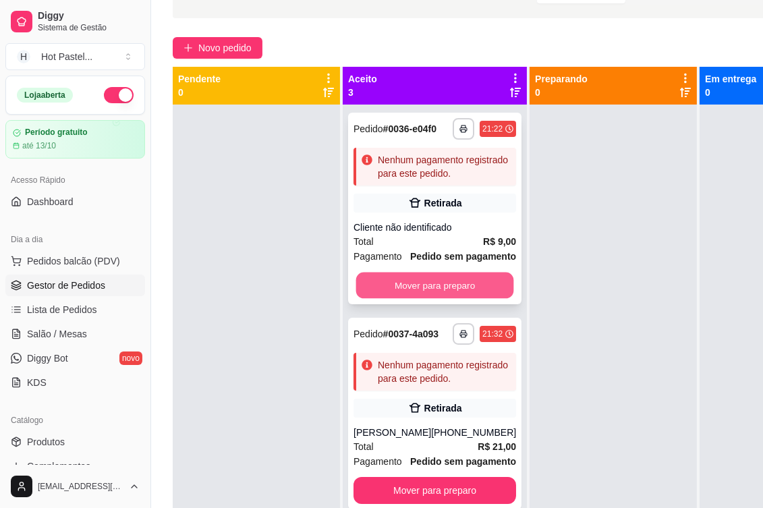
click at [443, 299] on button "Mover para preparo" at bounding box center [435, 286] width 158 height 26
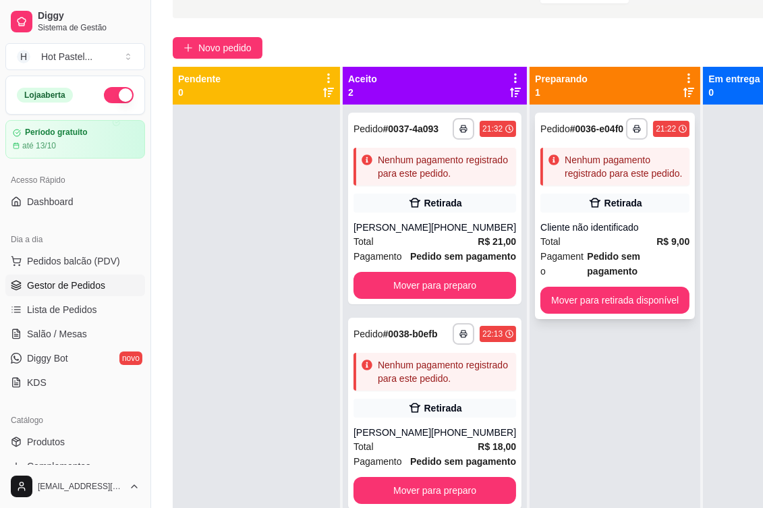
click at [633, 270] on div "**********" at bounding box center [615, 216] width 160 height 206
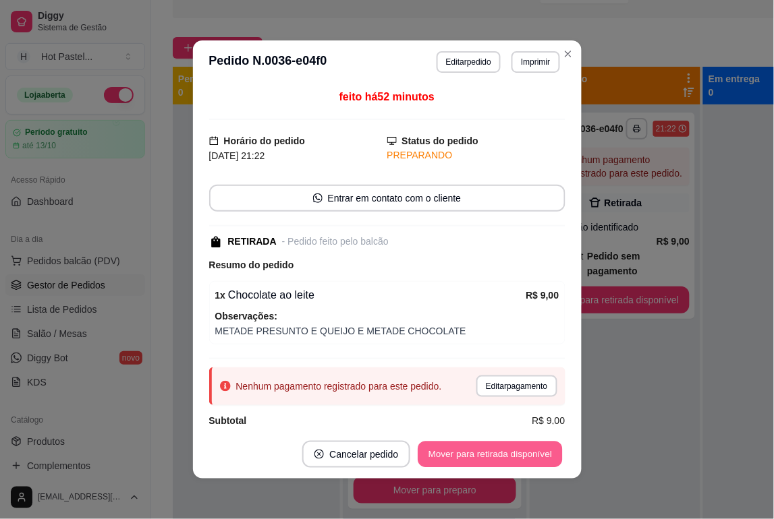
click at [534, 445] on button "Mover para retirada disponível" at bounding box center [490, 455] width 144 height 26
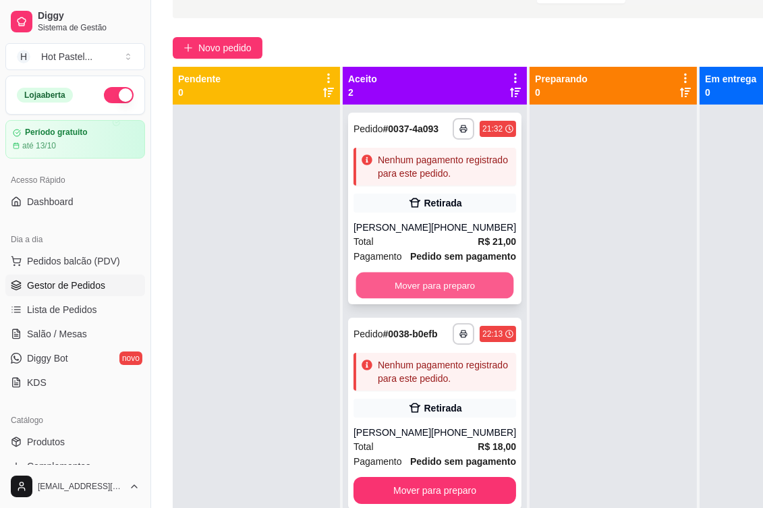
click at [484, 299] on button "Mover para preparo" at bounding box center [435, 286] width 158 height 26
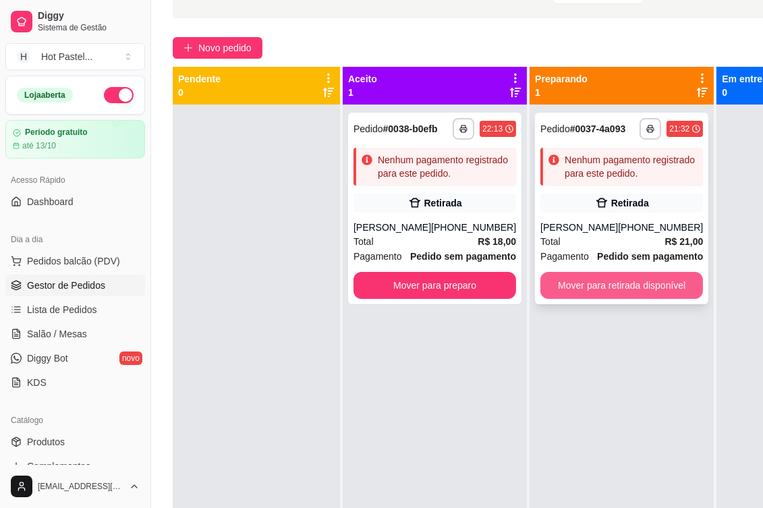
click at [614, 299] on button "Mover para retirada disponível" at bounding box center [621, 285] width 163 height 27
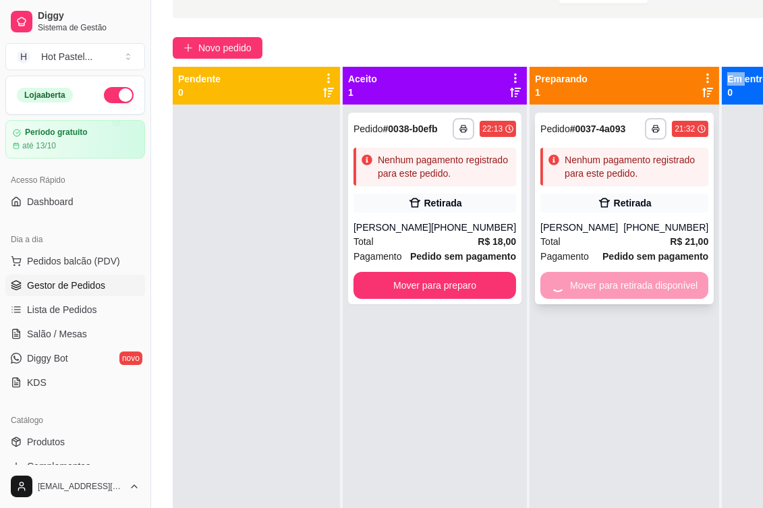
click at [614, 299] on div "**********" at bounding box center [624, 209] width 179 height 192
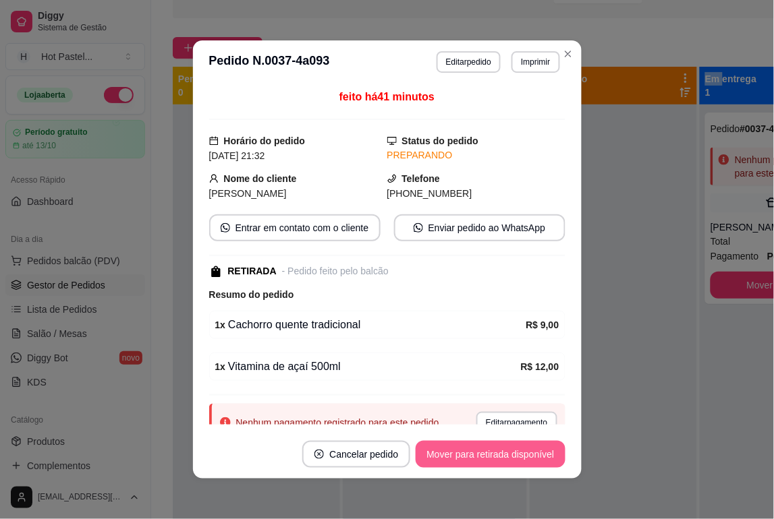
click at [542, 455] on button "Mover para retirada disponível" at bounding box center [490, 454] width 149 height 27
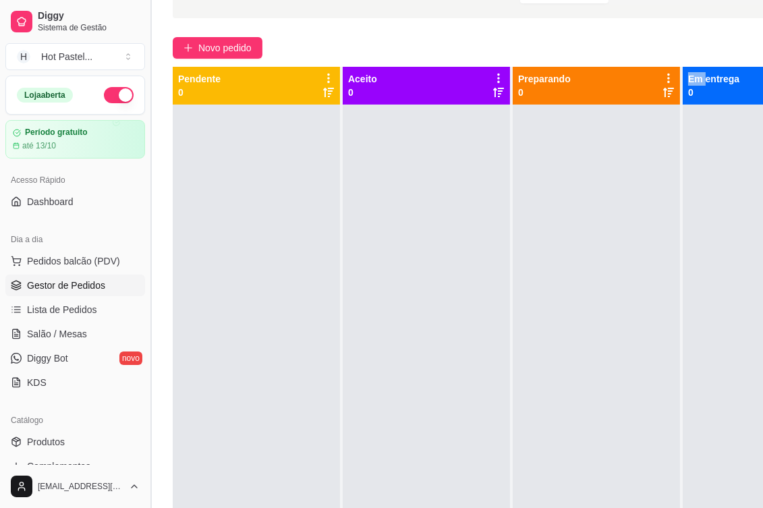
drag, startPoint x: 4, startPoint y: 188, endPoint x: 148, endPoint y: 426, distance: 278.5
click at [148, 426] on button "Toggle Sidebar" at bounding box center [150, 254] width 11 height 508
